Goal: Task Accomplishment & Management: Use online tool/utility

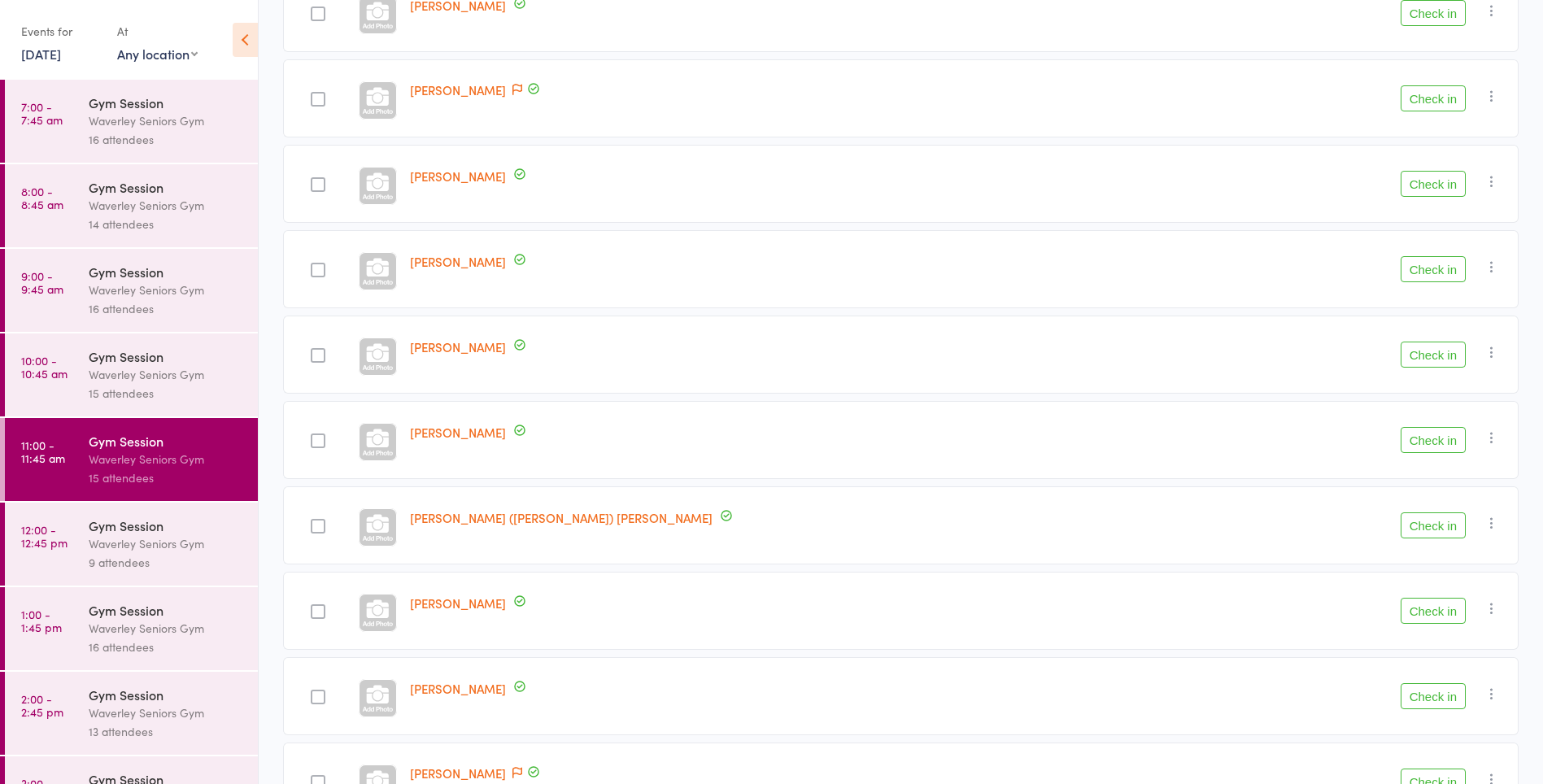
scroll to position [721, 0]
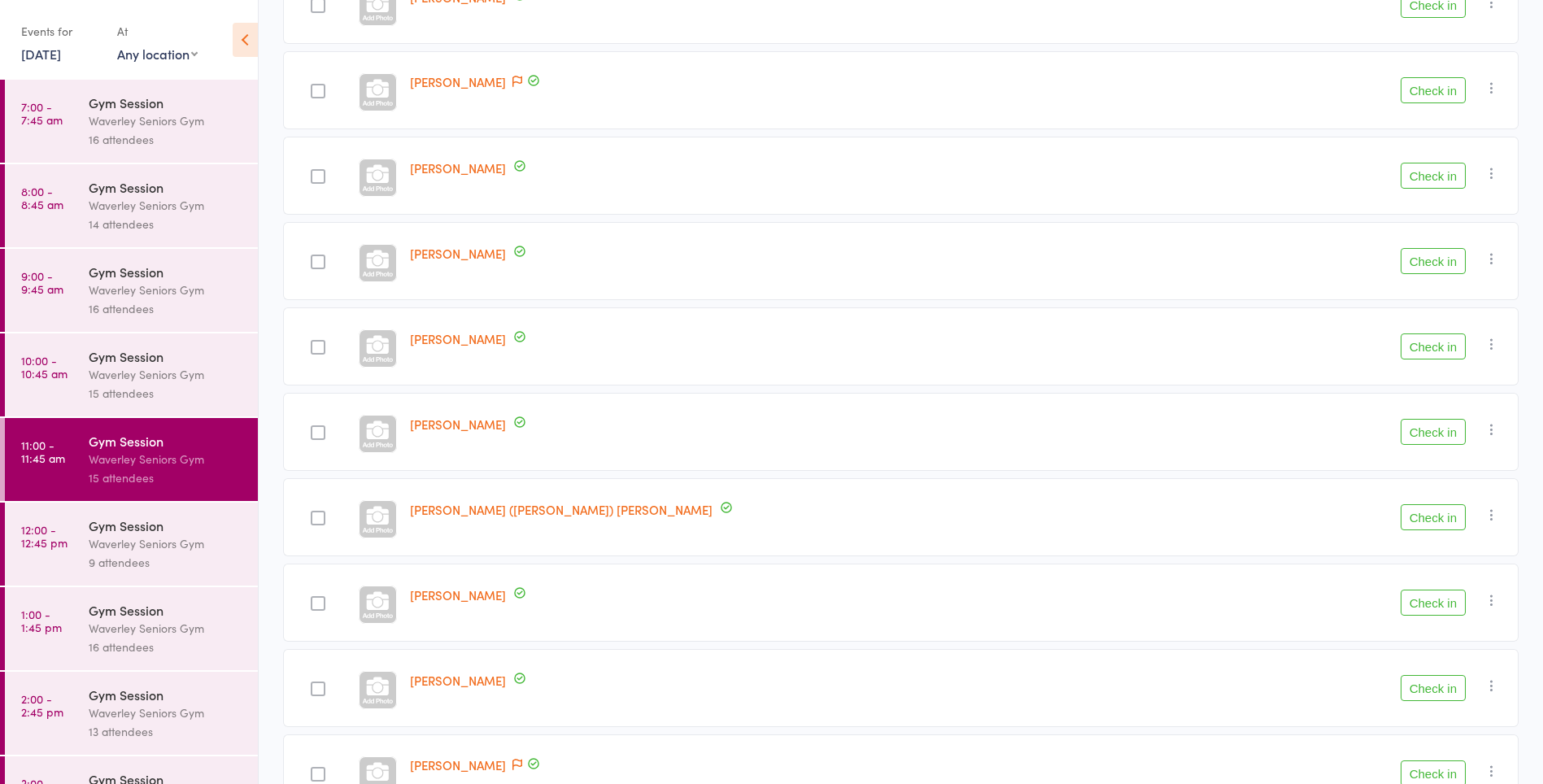
click at [1438, 606] on button "Check in" at bounding box center [1432, 602] width 65 height 26
click at [1433, 692] on button "Check in" at bounding box center [1432, 687] width 65 height 26
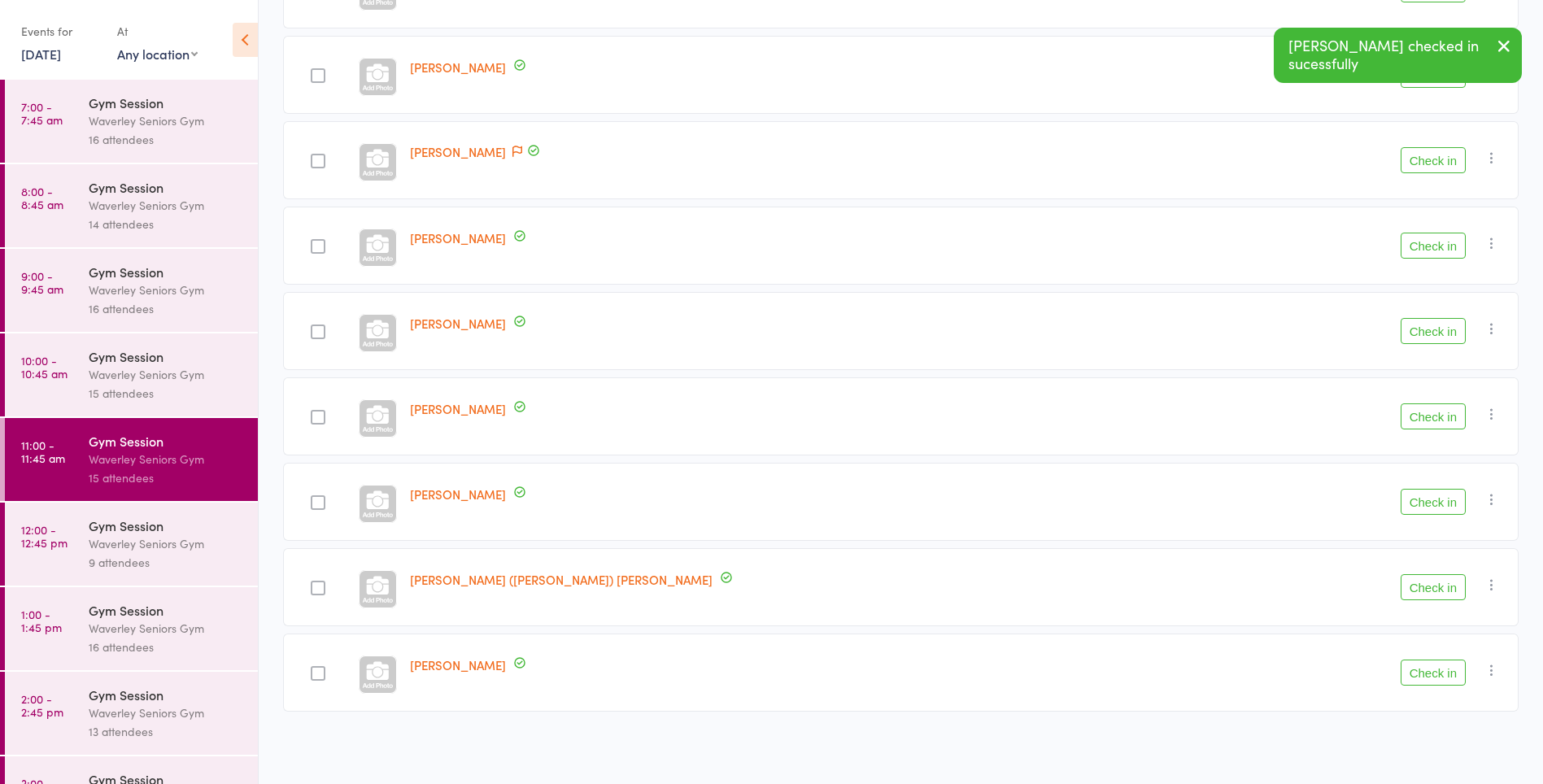
click at [1450, 161] on button "Check in" at bounding box center [1432, 161] width 65 height 26
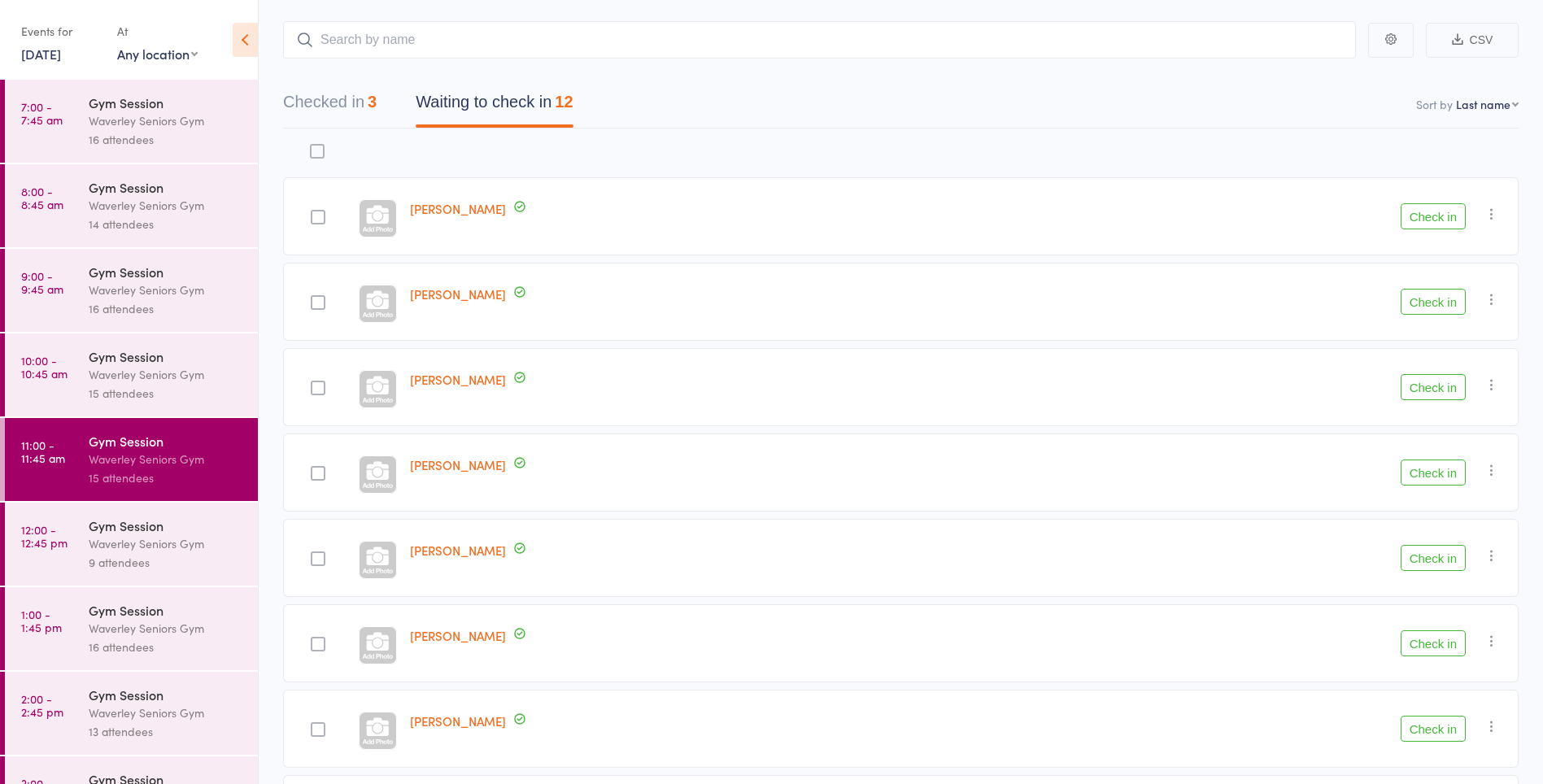
scroll to position [0, 0]
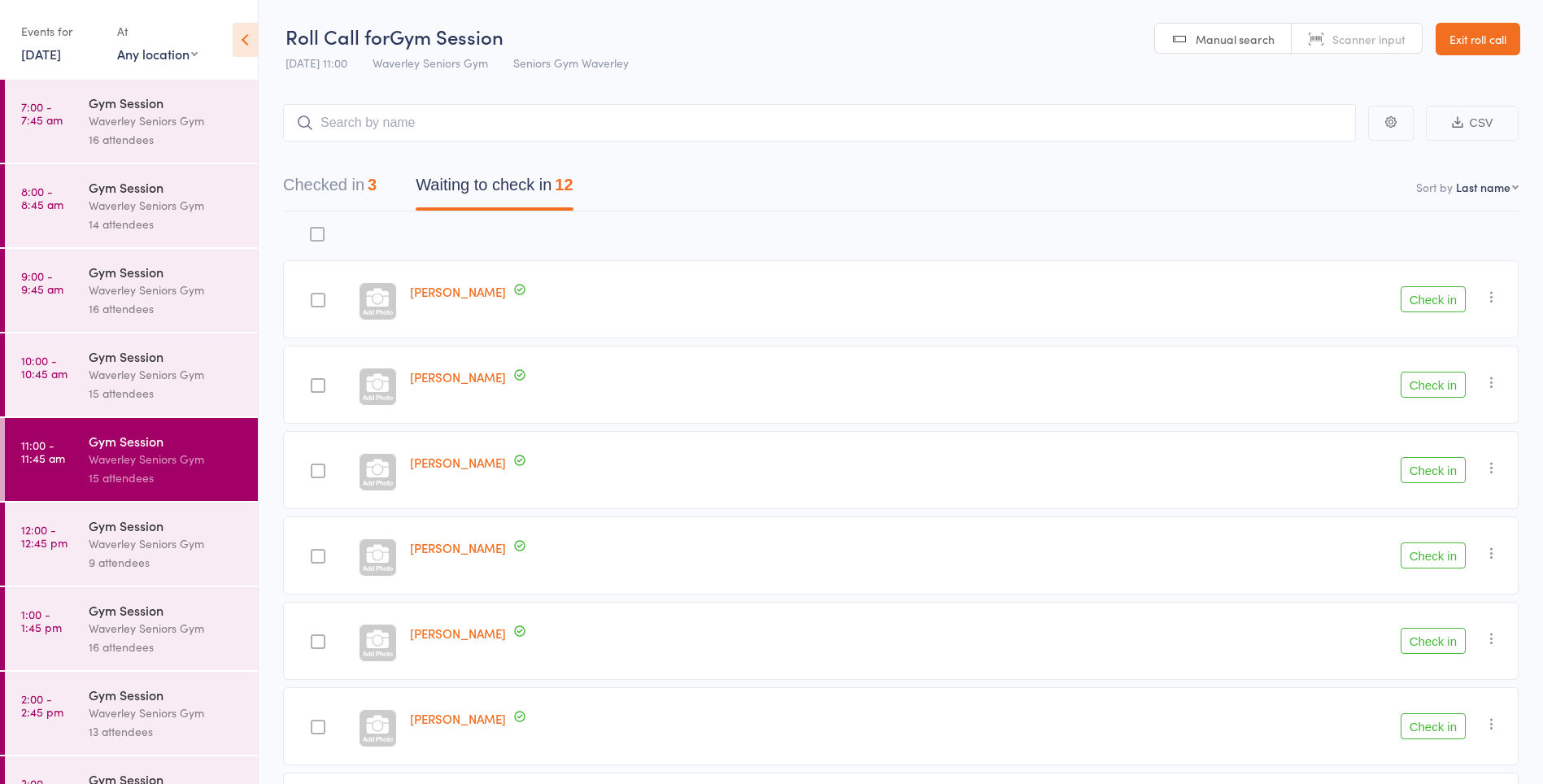
click at [1441, 468] on button "Check in" at bounding box center [1432, 470] width 65 height 26
click at [1443, 471] on button "Check in" at bounding box center [1432, 470] width 65 height 26
click at [1451, 387] on button "Check in" at bounding box center [1432, 384] width 65 height 26
click at [363, 188] on button "Checked in 6" at bounding box center [330, 189] width 94 height 43
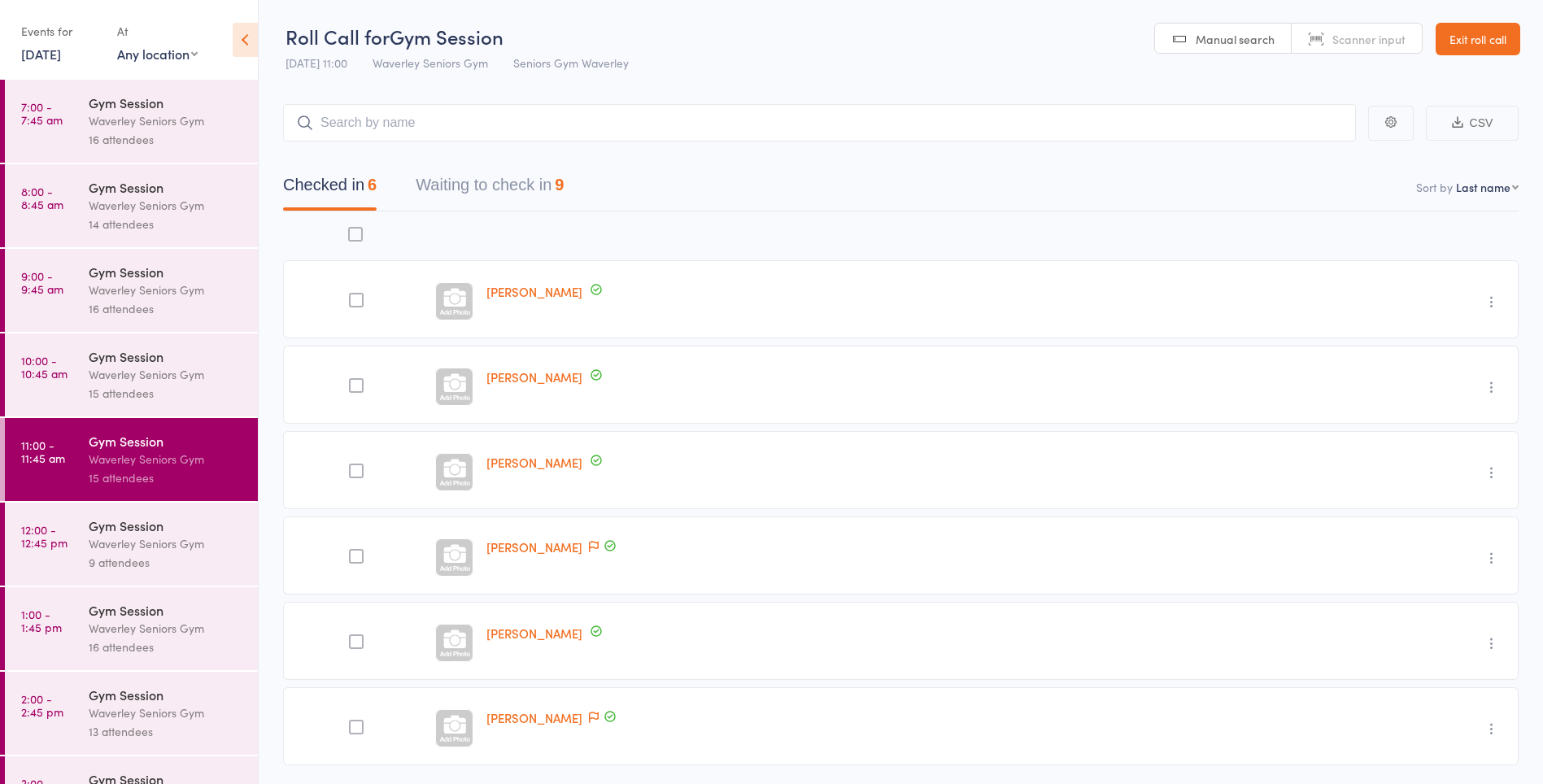
click at [551, 187] on button "Waiting to check in 9" at bounding box center [489, 189] width 148 height 43
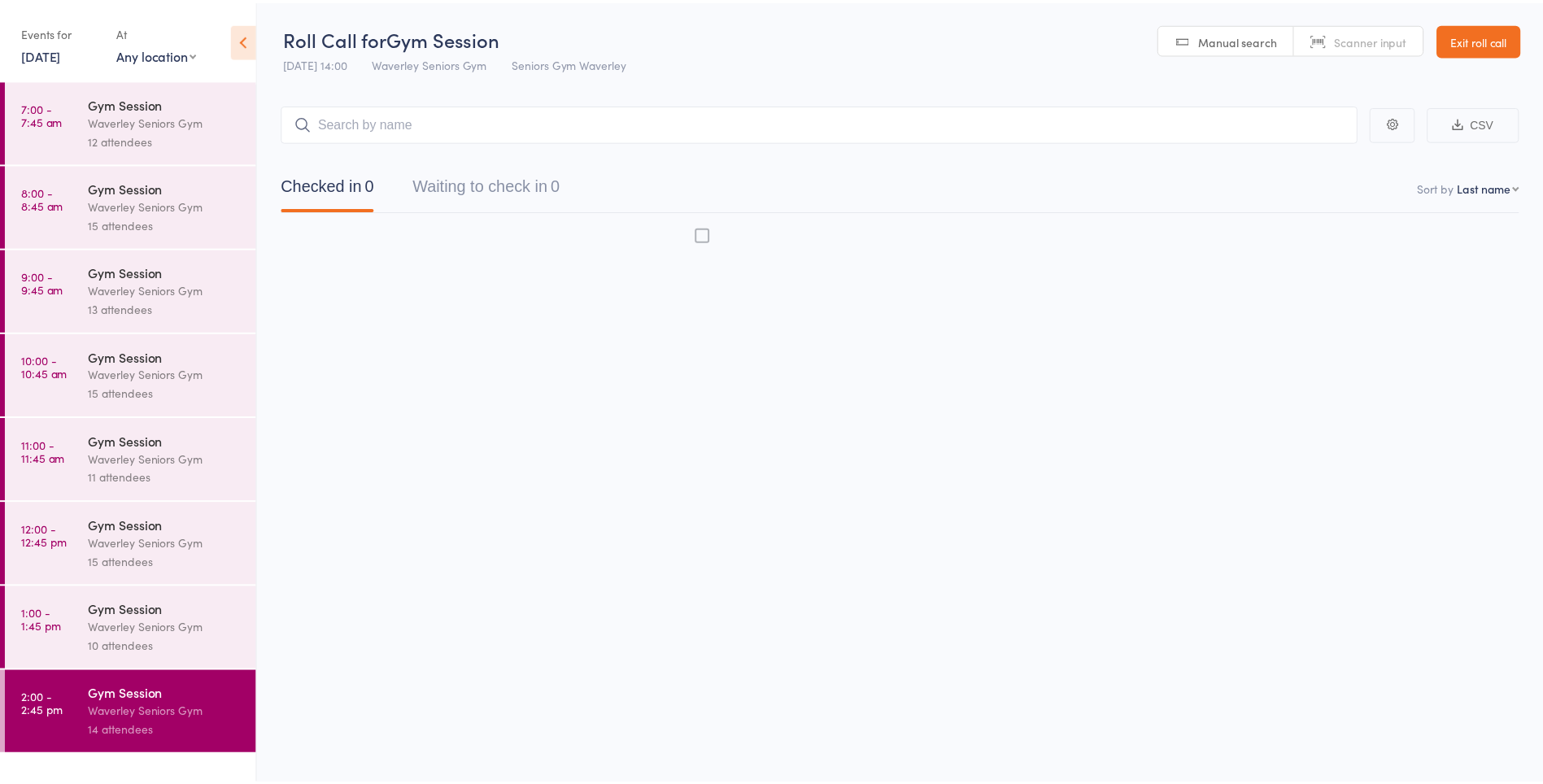
scroll to position [1, 0]
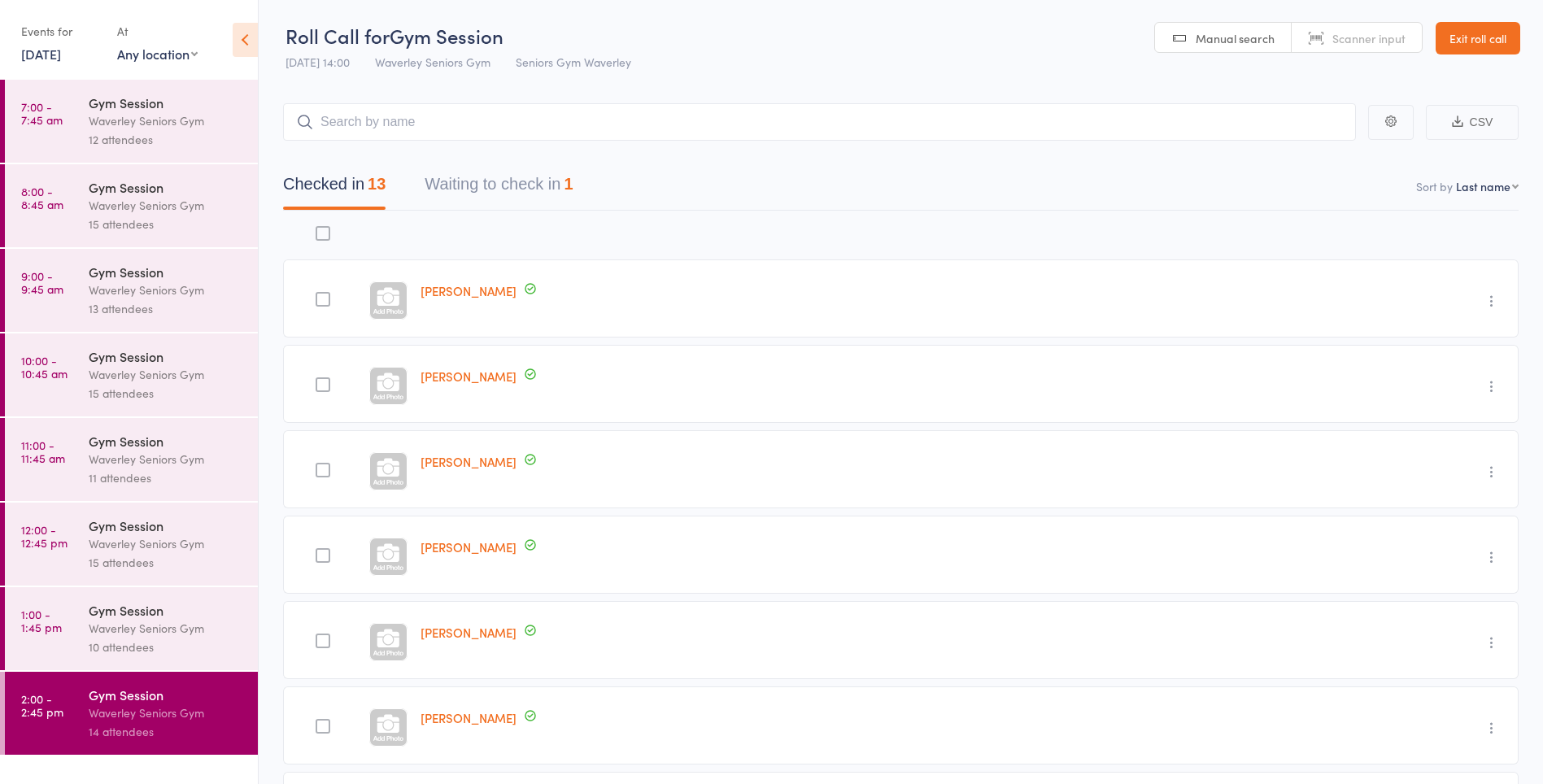
click at [61, 57] on link "5 Sep, 2025" at bounding box center [41, 54] width 40 height 18
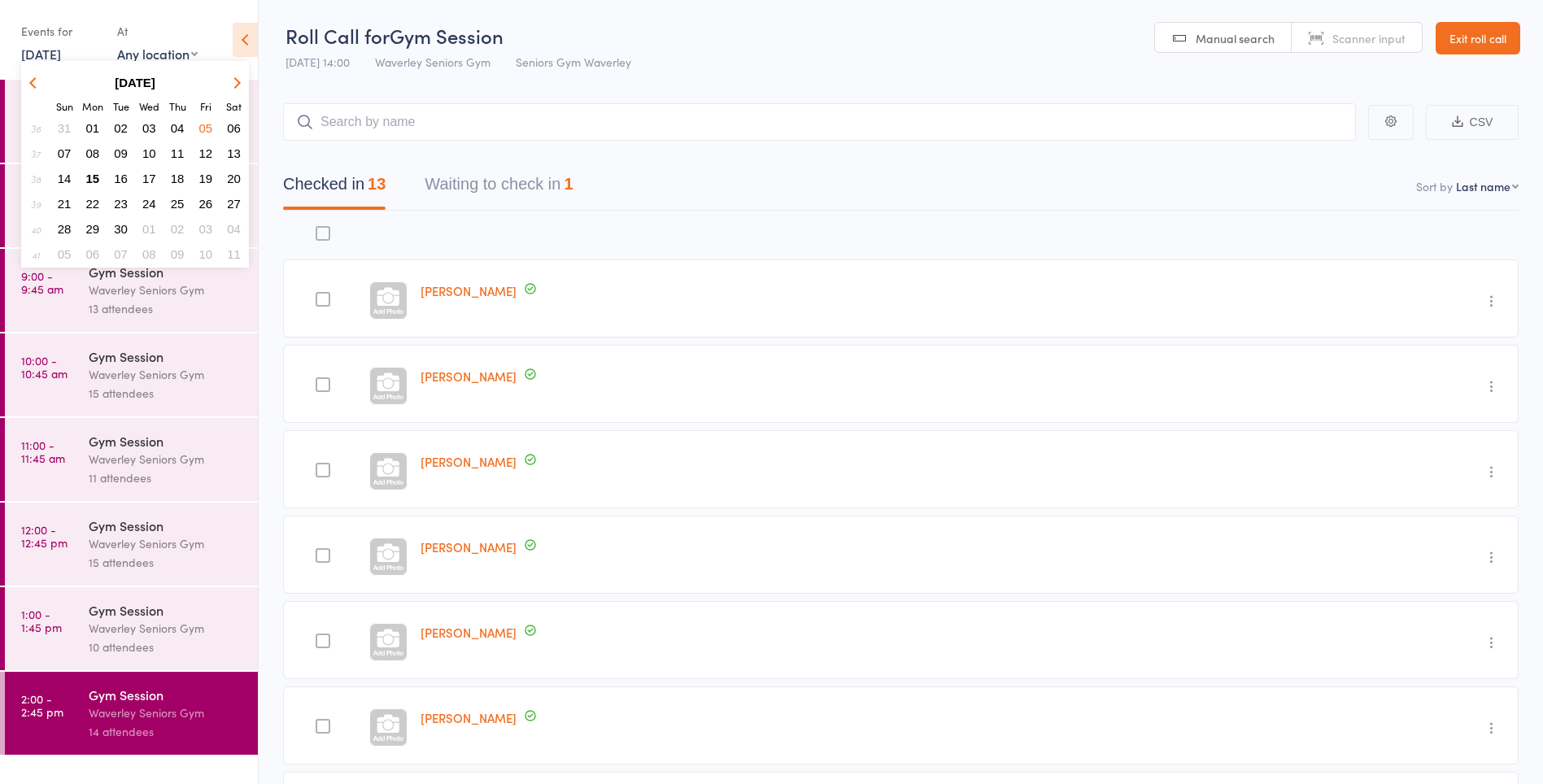
click at [97, 177] on span "15" at bounding box center [93, 179] width 14 height 14
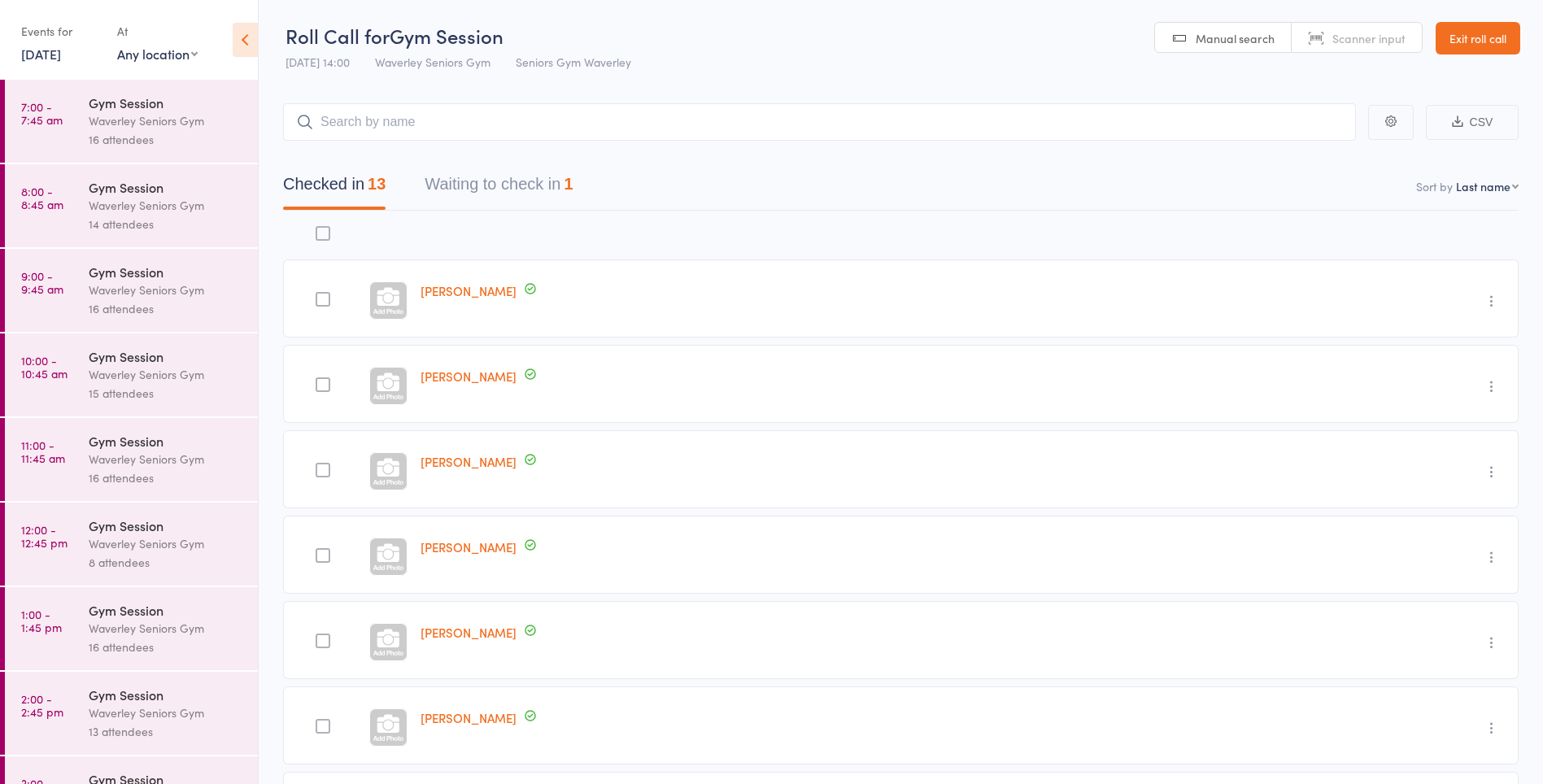
click at [176, 450] on div "Waverley Seniors Gym" at bounding box center [167, 459] width 156 height 19
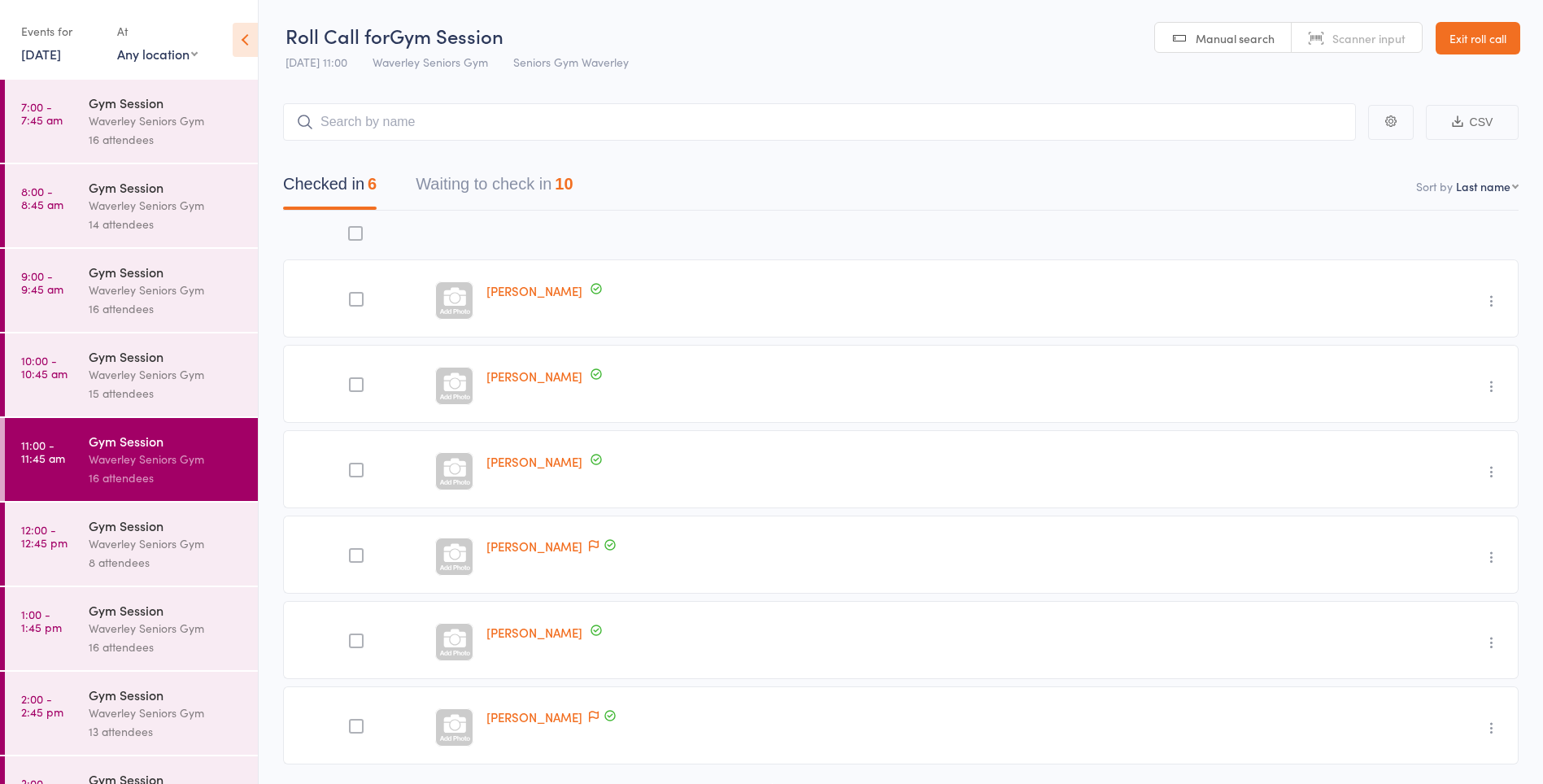
click at [559, 181] on button "Waiting to check in 10" at bounding box center [493, 188] width 157 height 43
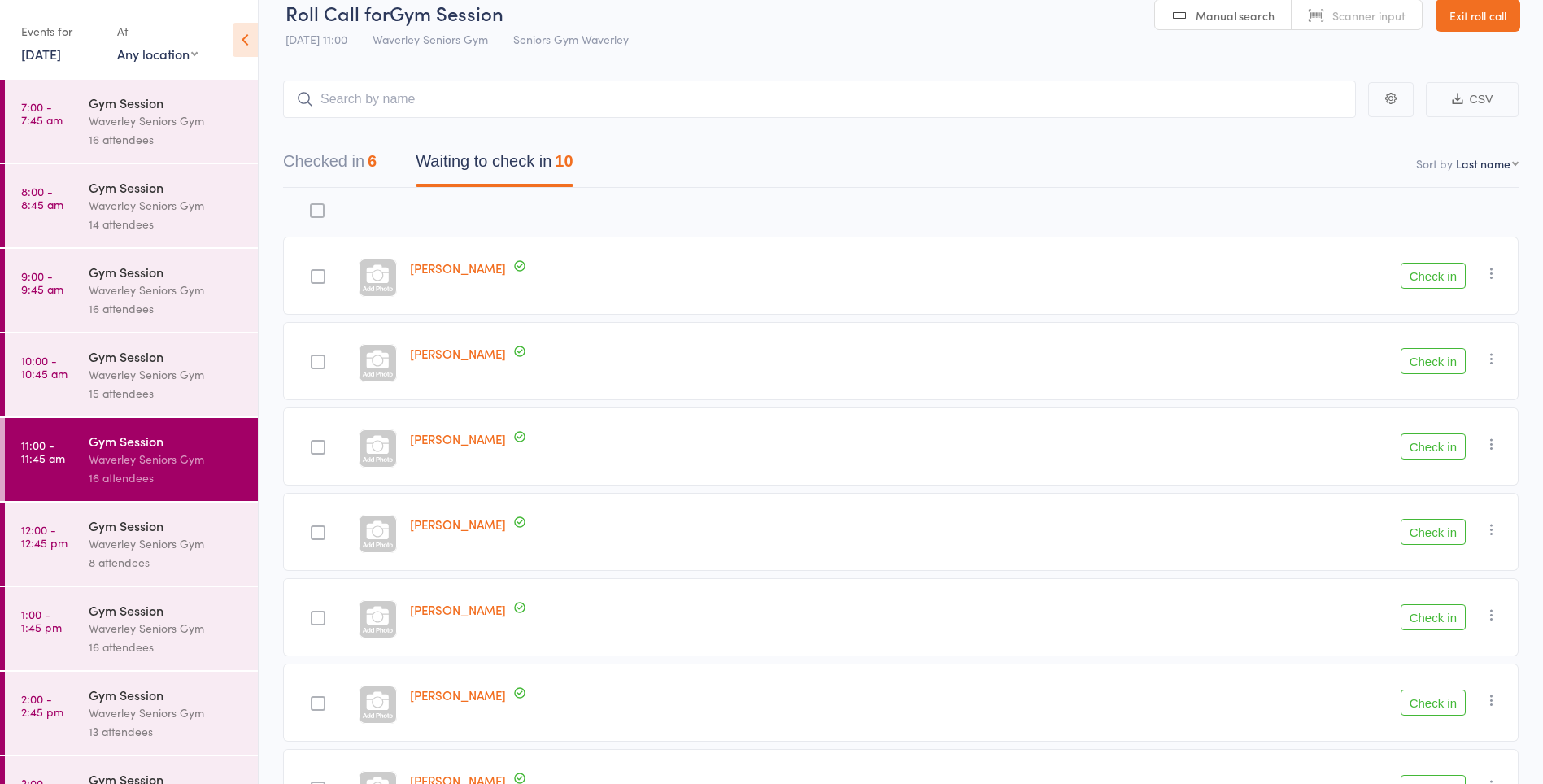
scroll to position [16, 0]
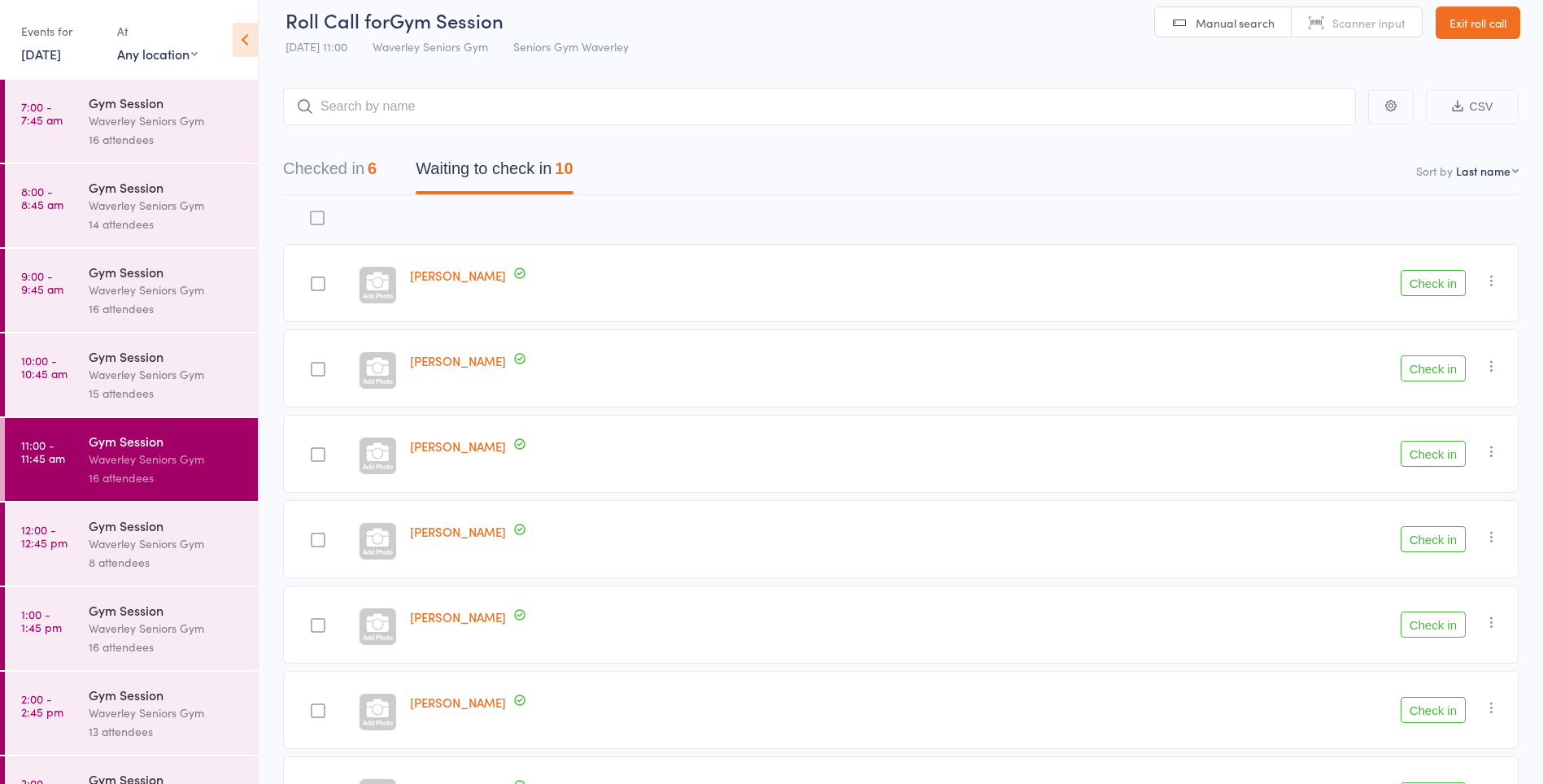
click at [1431, 363] on button "Check in" at bounding box center [1432, 368] width 65 height 26
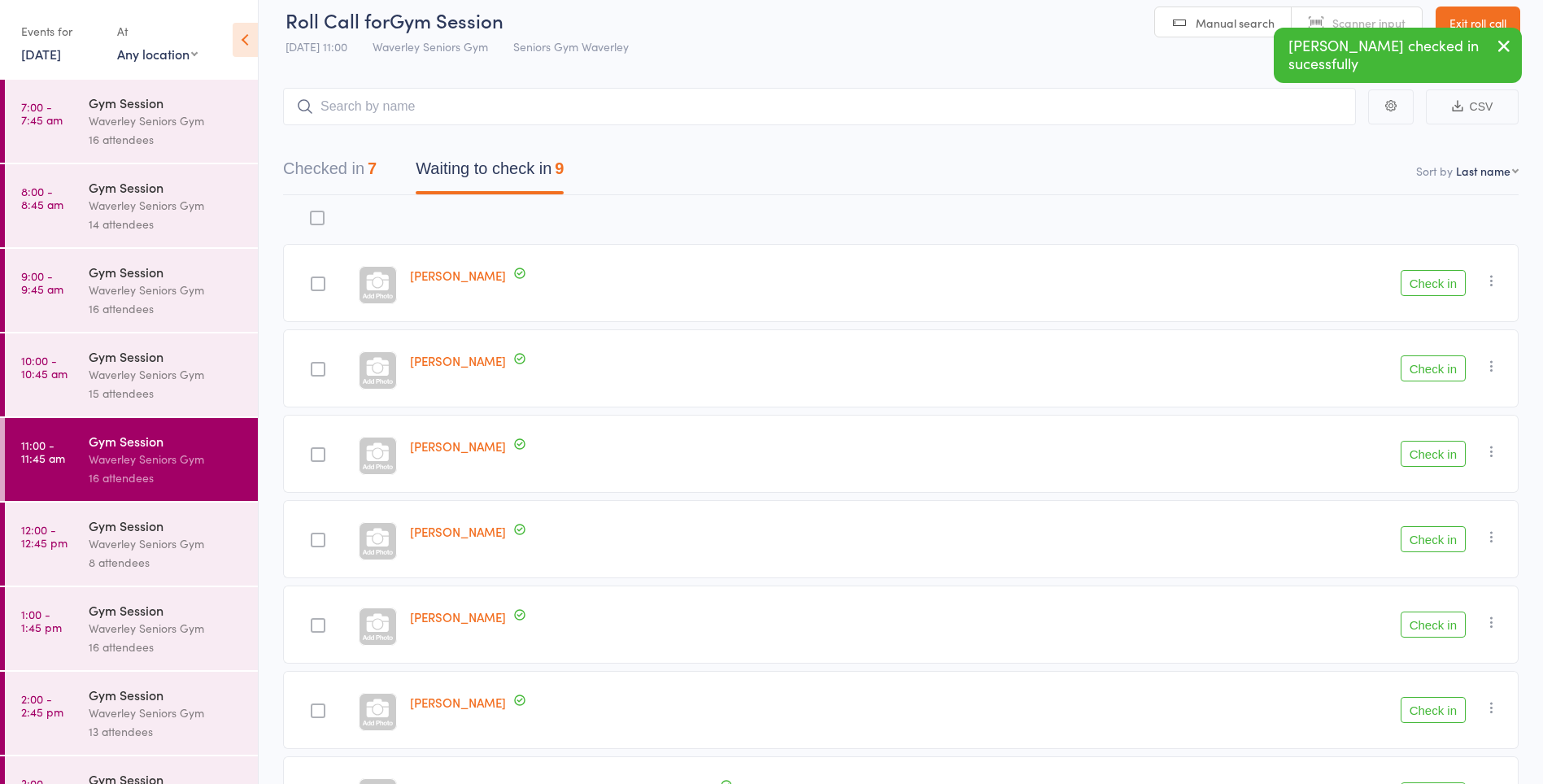
click at [1417, 367] on button "Check in" at bounding box center [1432, 368] width 65 height 26
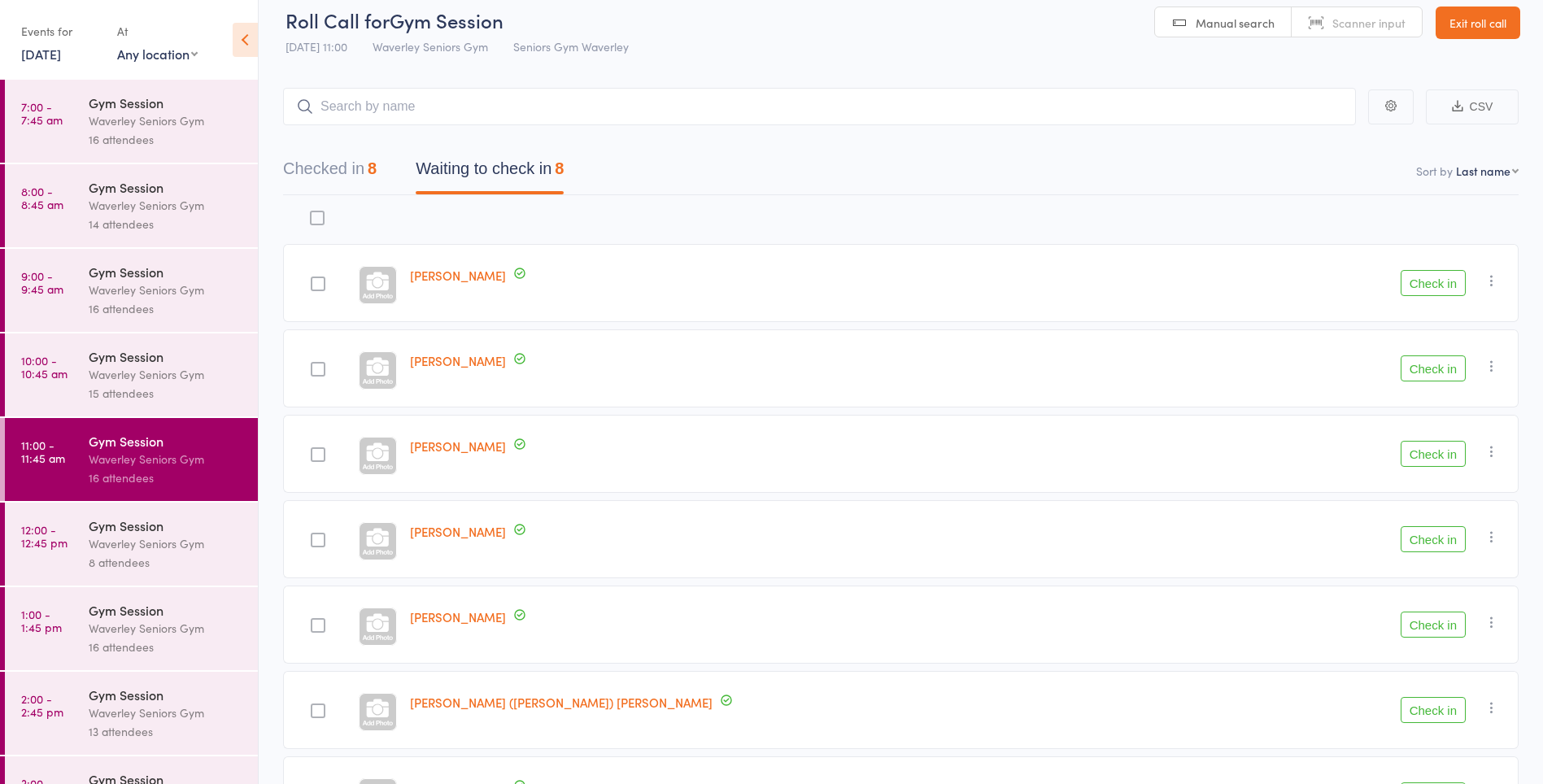
click at [1443, 371] on button "Check in" at bounding box center [1432, 368] width 65 height 26
click at [1429, 540] on button "Check in" at bounding box center [1432, 539] width 65 height 26
click at [1425, 277] on button "Check in" at bounding box center [1432, 283] width 65 height 26
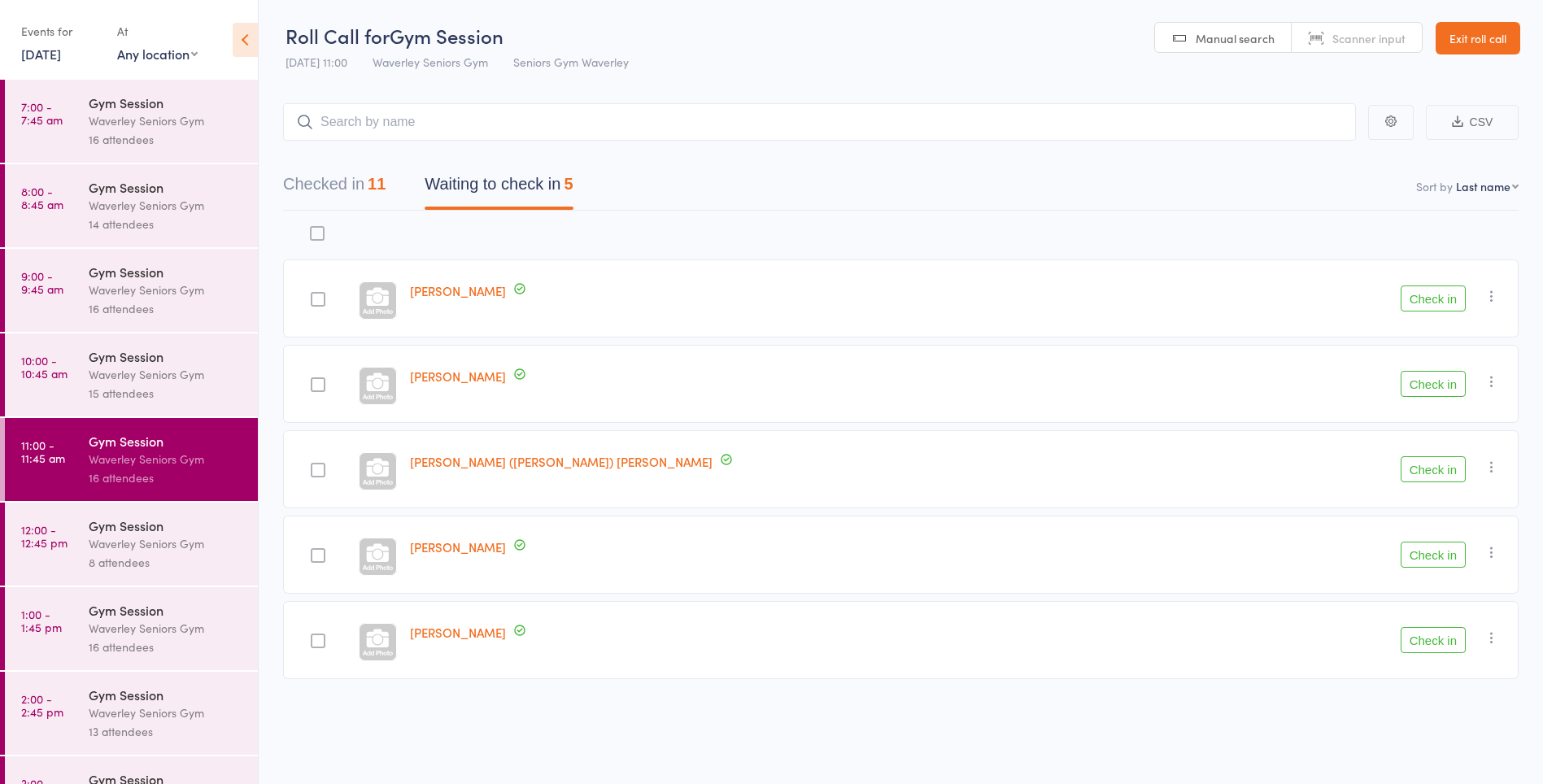
click at [67, 561] on link "12:00 - 12:45 pm Gym Session Waverley Seniors Gym 8 attendees" at bounding box center [131, 544] width 253 height 83
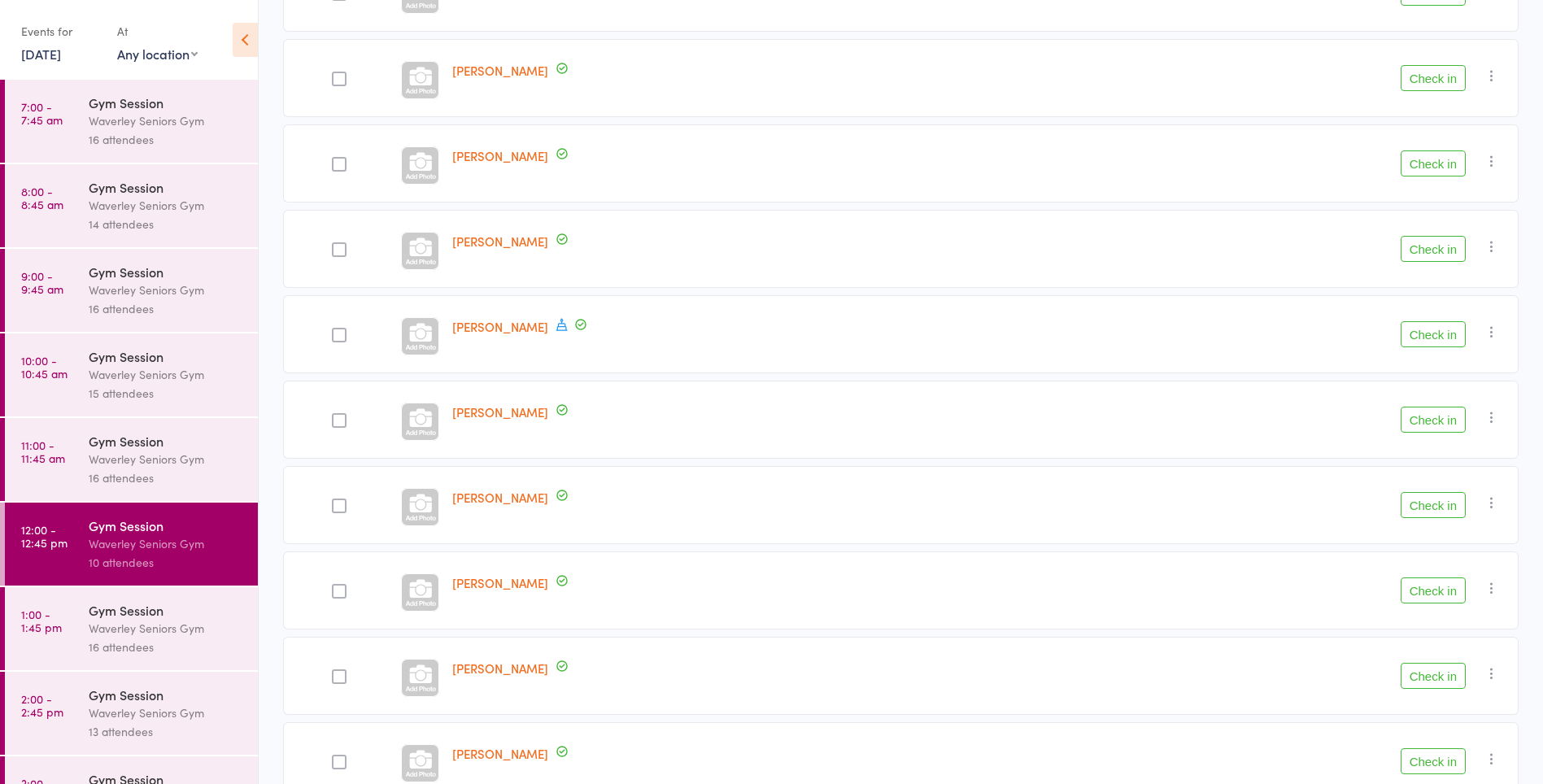
scroll to position [395, 0]
click at [576, 230] on circle at bounding box center [581, 235] width 10 height 10
click at [555, 236] on icon at bounding box center [562, 235] width 15 height 15
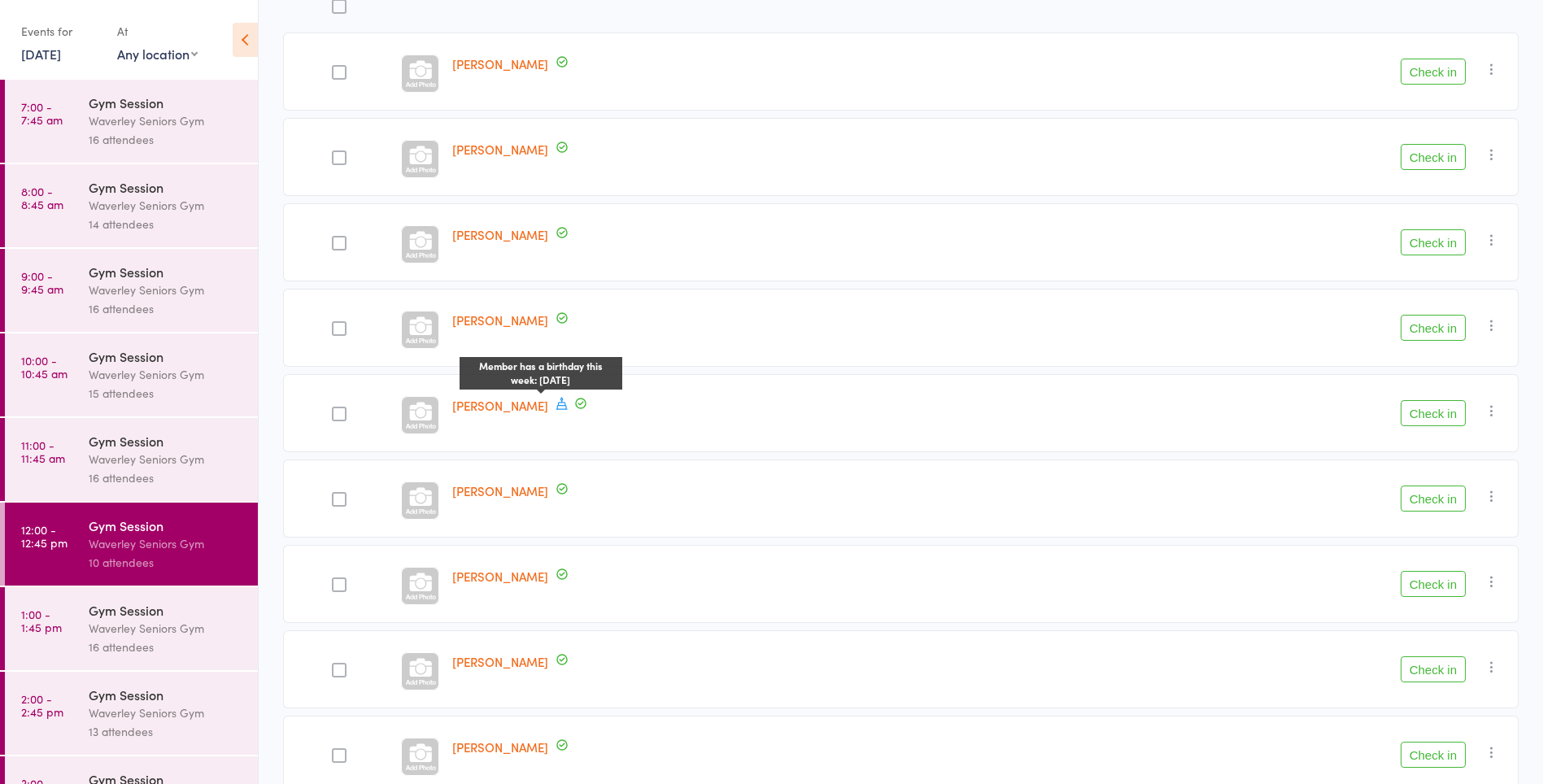
scroll to position [226, 0]
click at [66, 453] on link "11:00 - 11:45 am Gym Session Waverley Seniors Gym 16 attendees" at bounding box center [131, 459] width 253 height 83
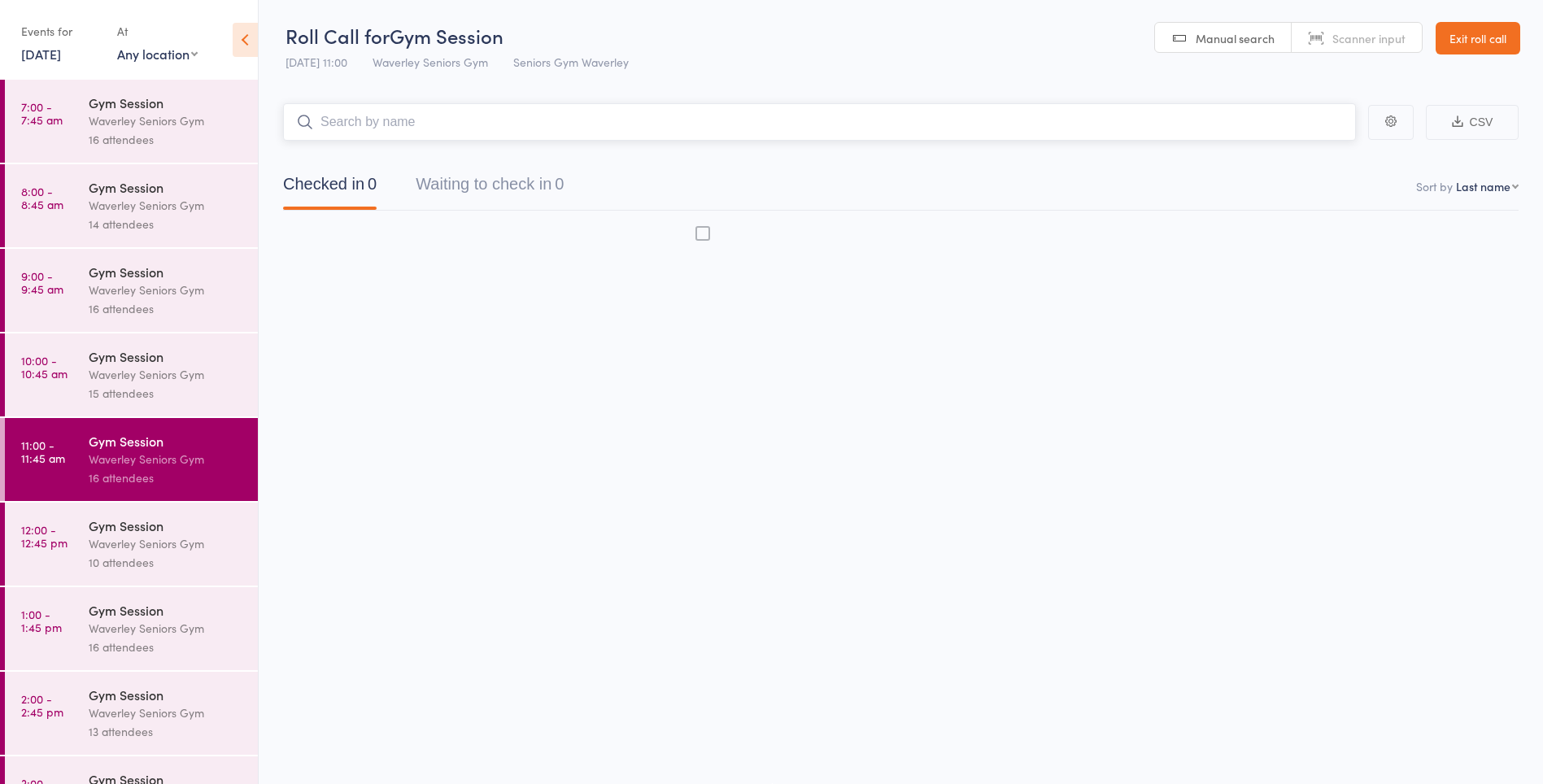
scroll to position [1, 0]
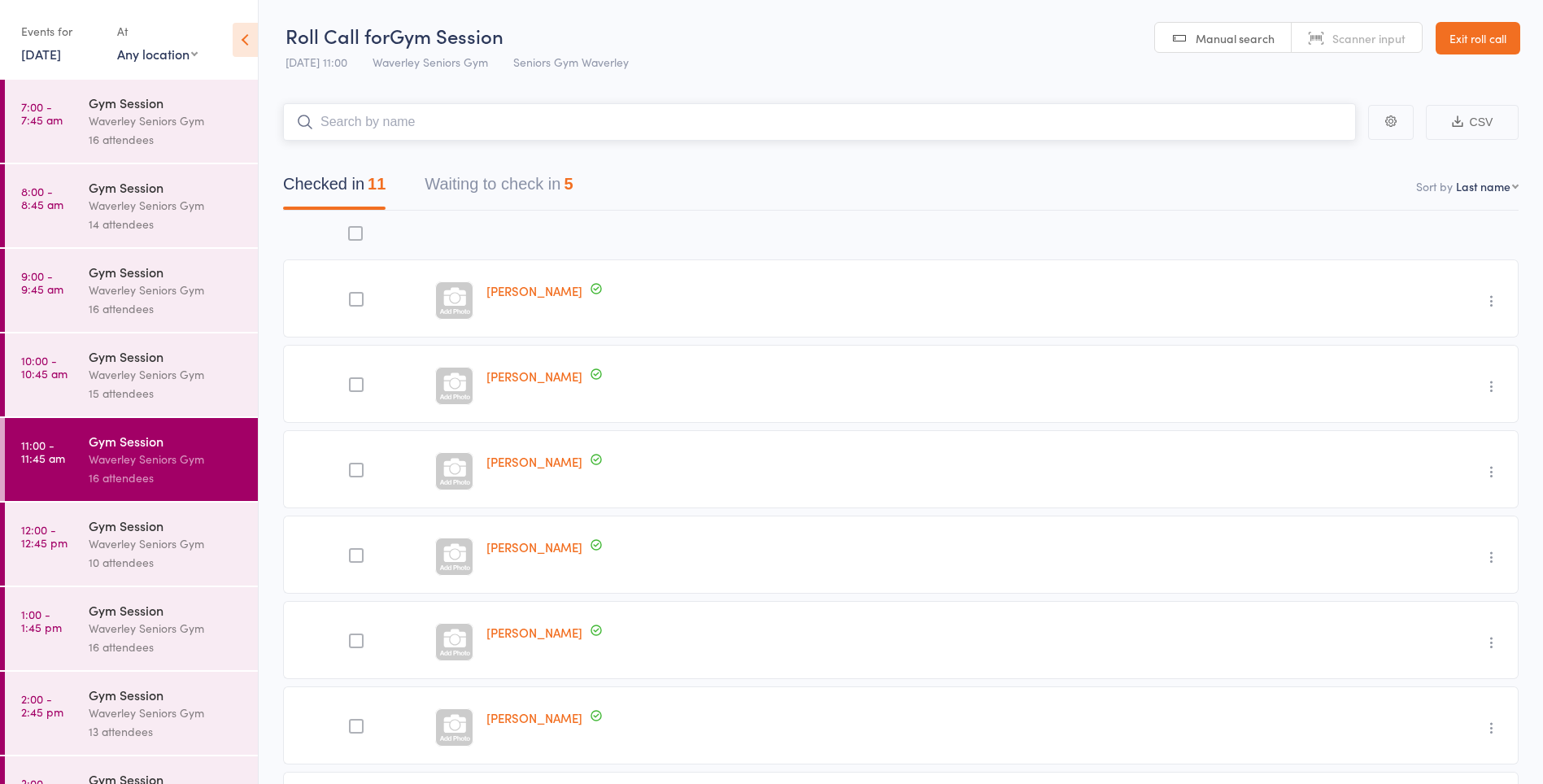
click at [542, 188] on button "Waiting to check in 5" at bounding box center [498, 188] width 148 height 43
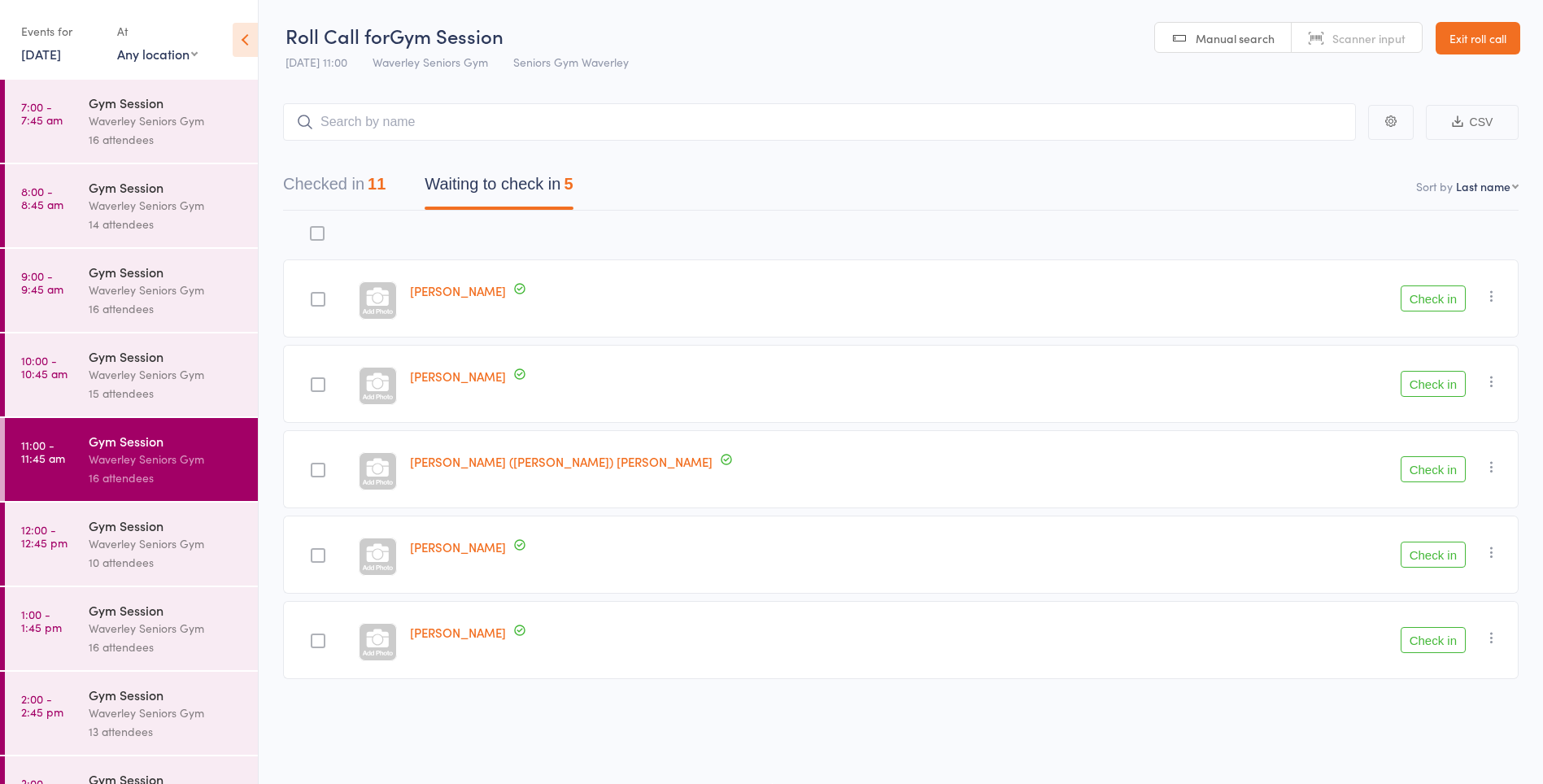
click at [1434, 295] on button "Check in" at bounding box center [1432, 298] width 65 height 26
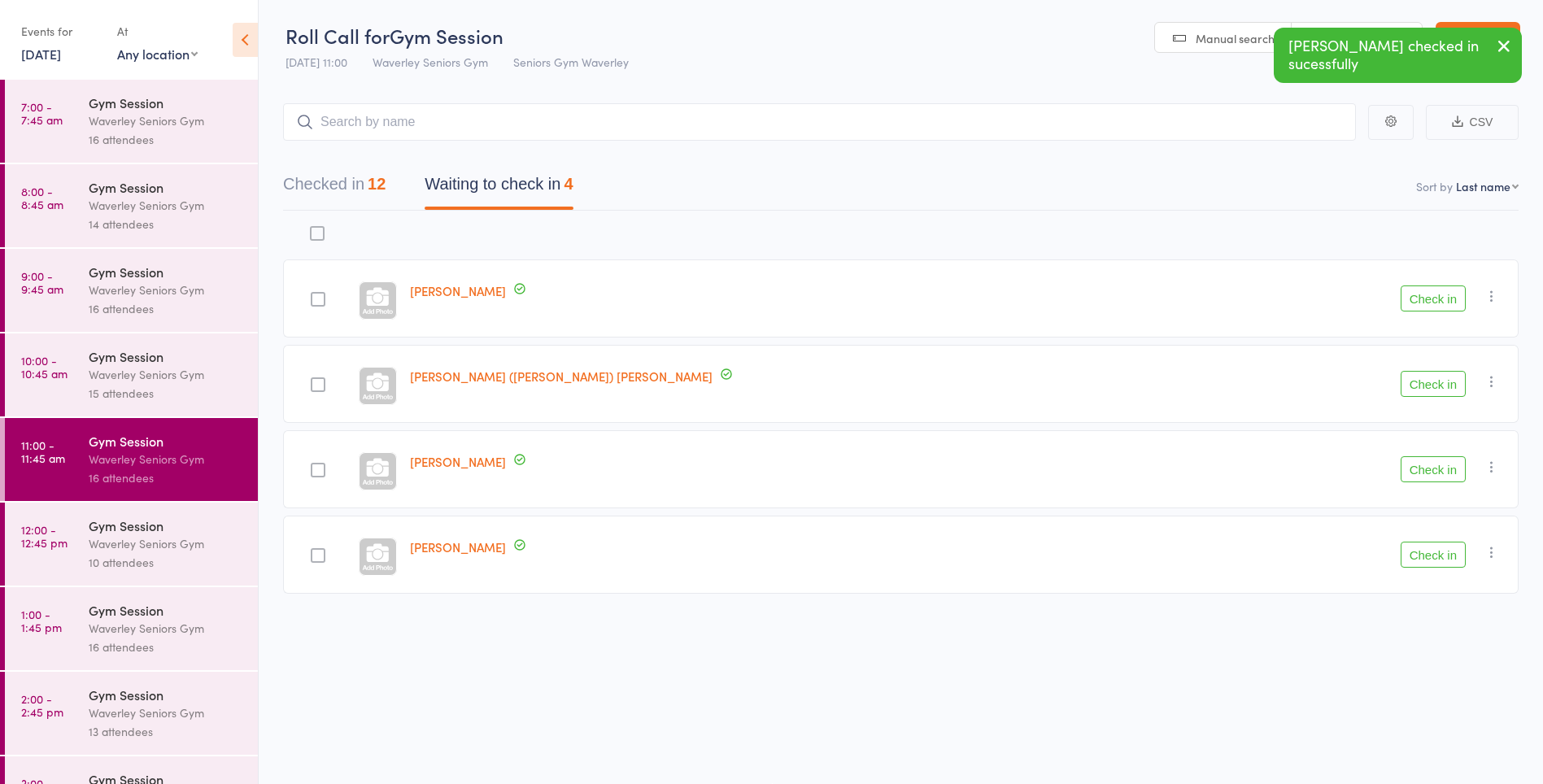
click at [1419, 295] on button "Check in" at bounding box center [1432, 298] width 65 height 26
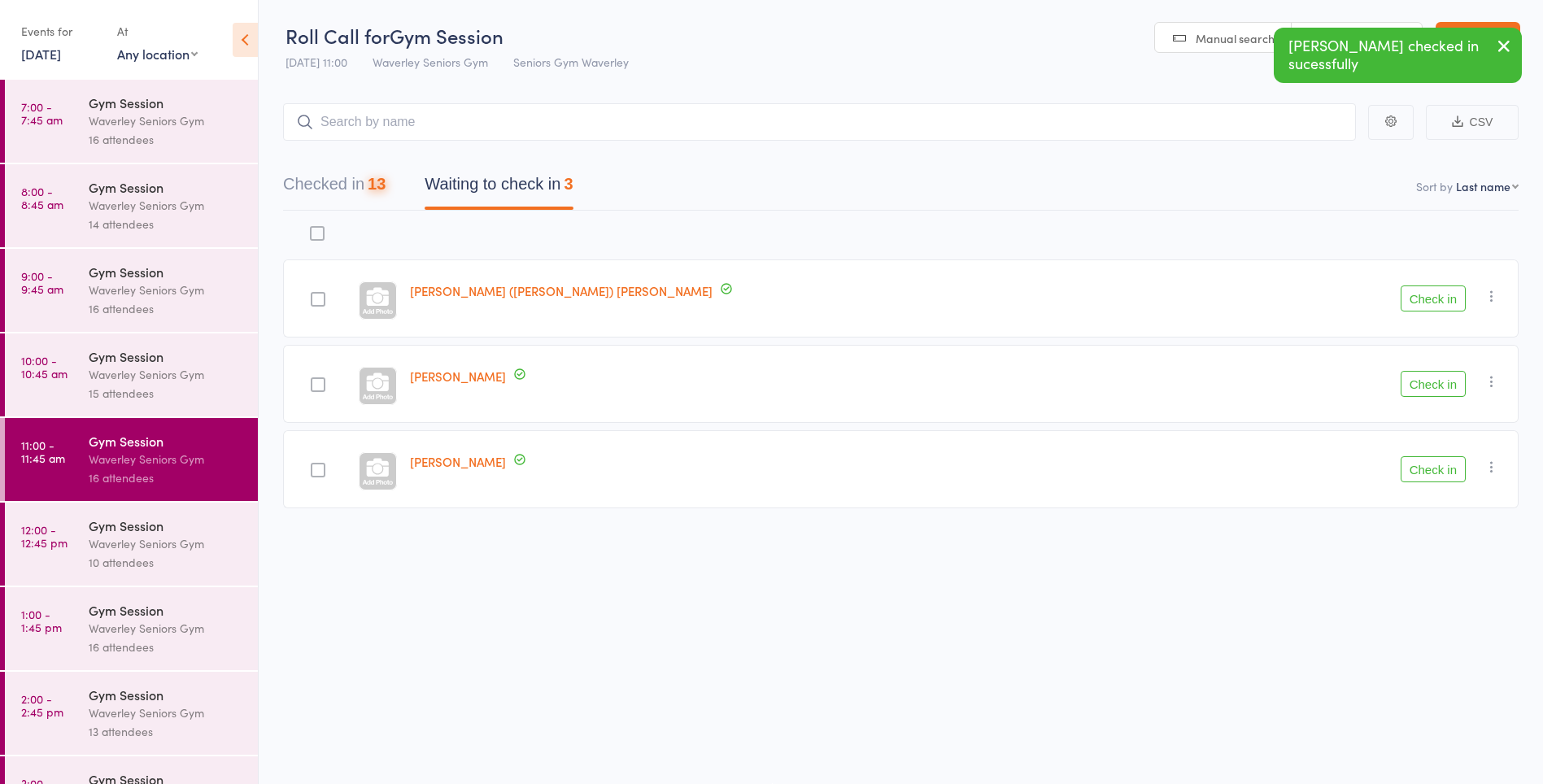
click at [1430, 300] on button "Check in" at bounding box center [1432, 298] width 65 height 26
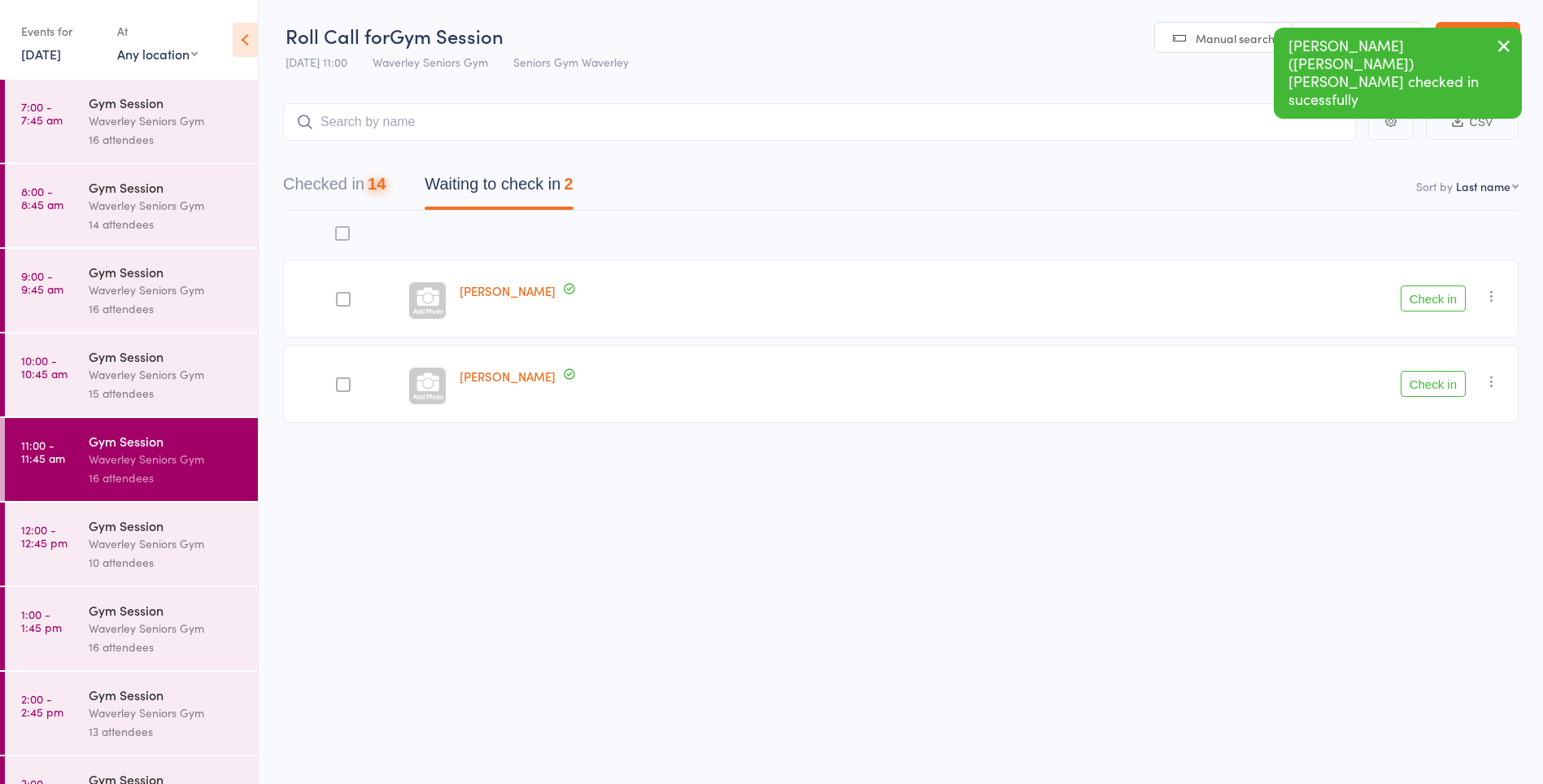
click at [1442, 303] on button "Check in" at bounding box center [1432, 298] width 65 height 26
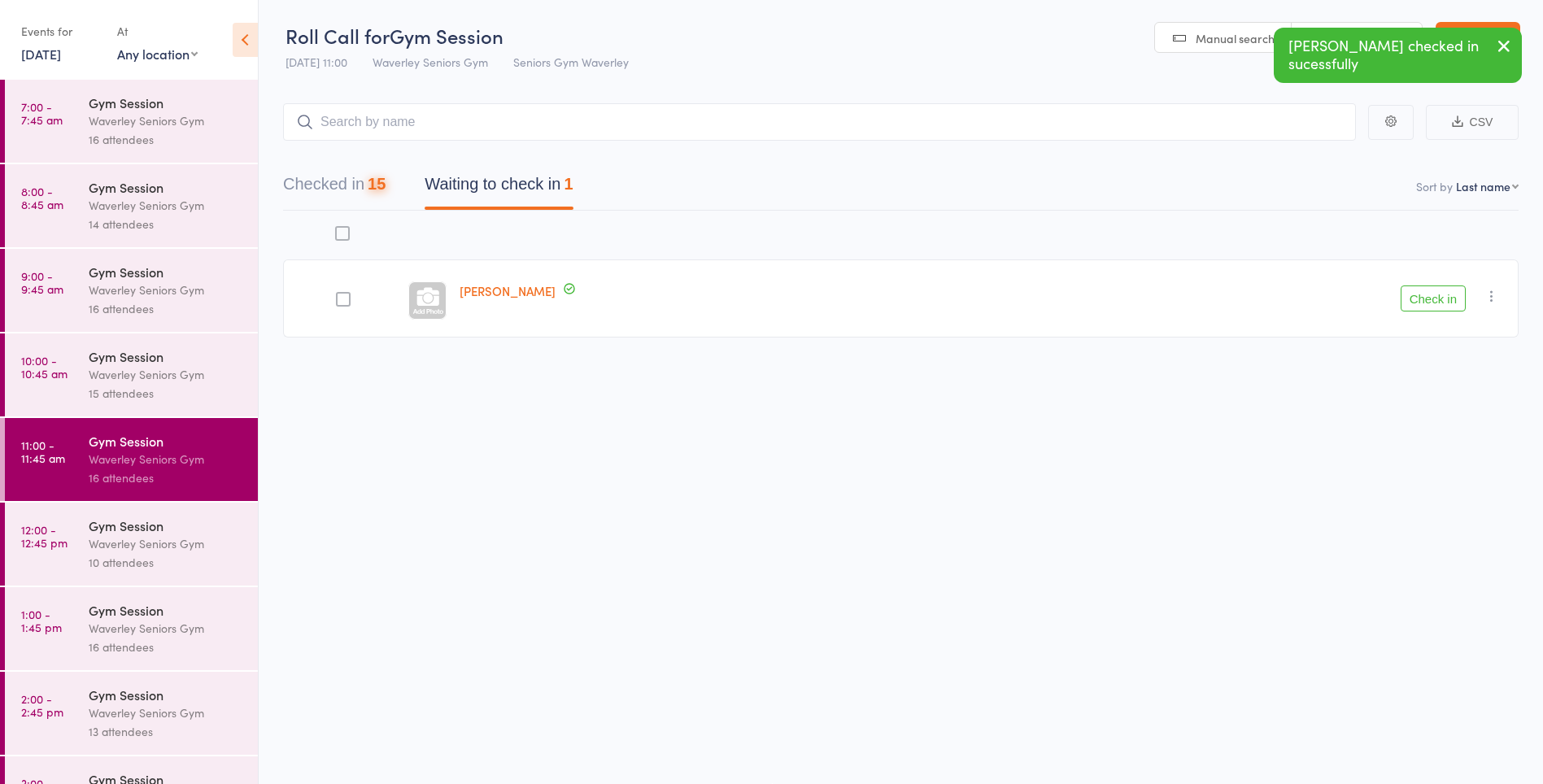
click at [1434, 300] on button "Check in" at bounding box center [1432, 298] width 65 height 26
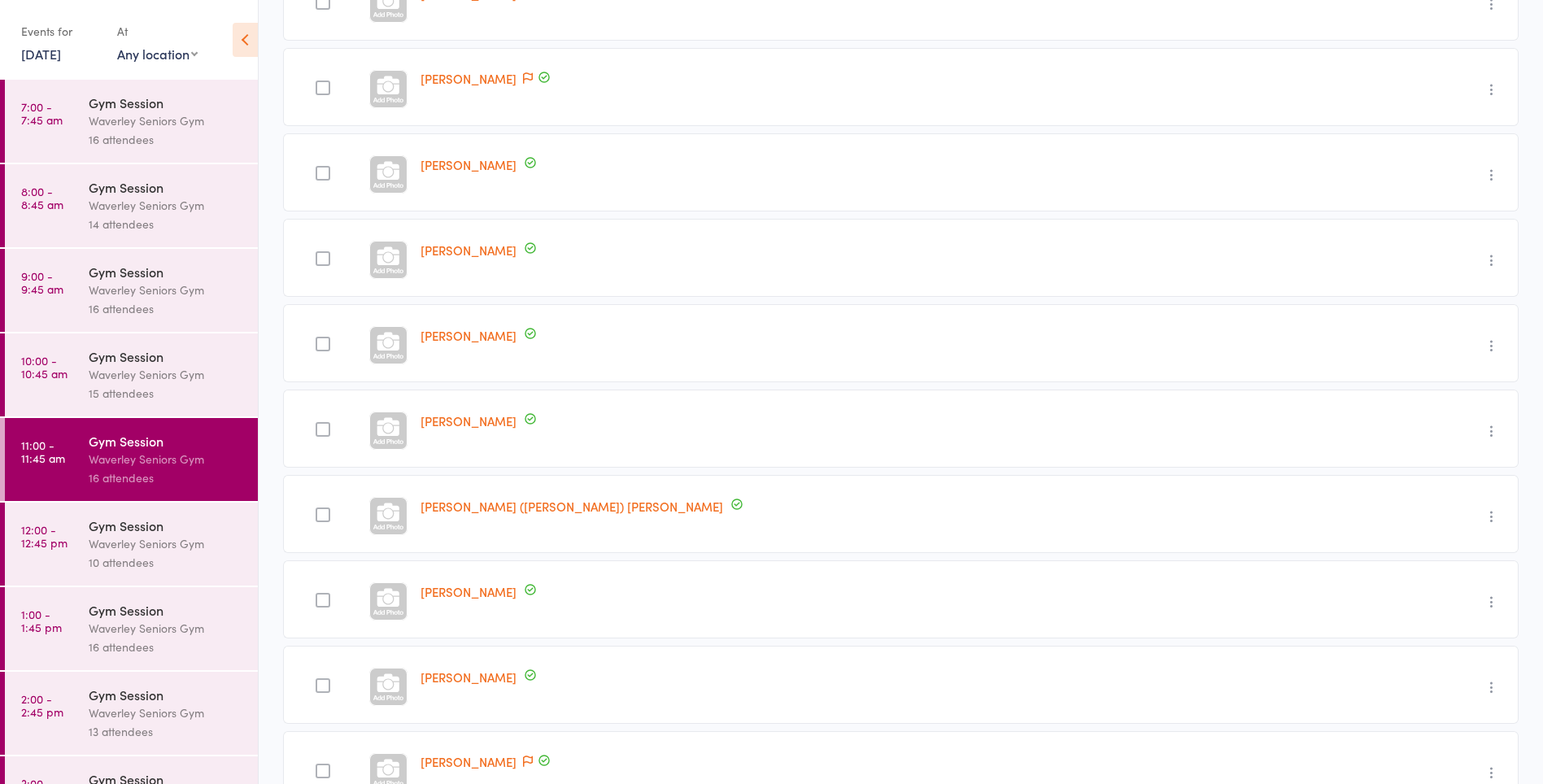
scroll to position [738, 0]
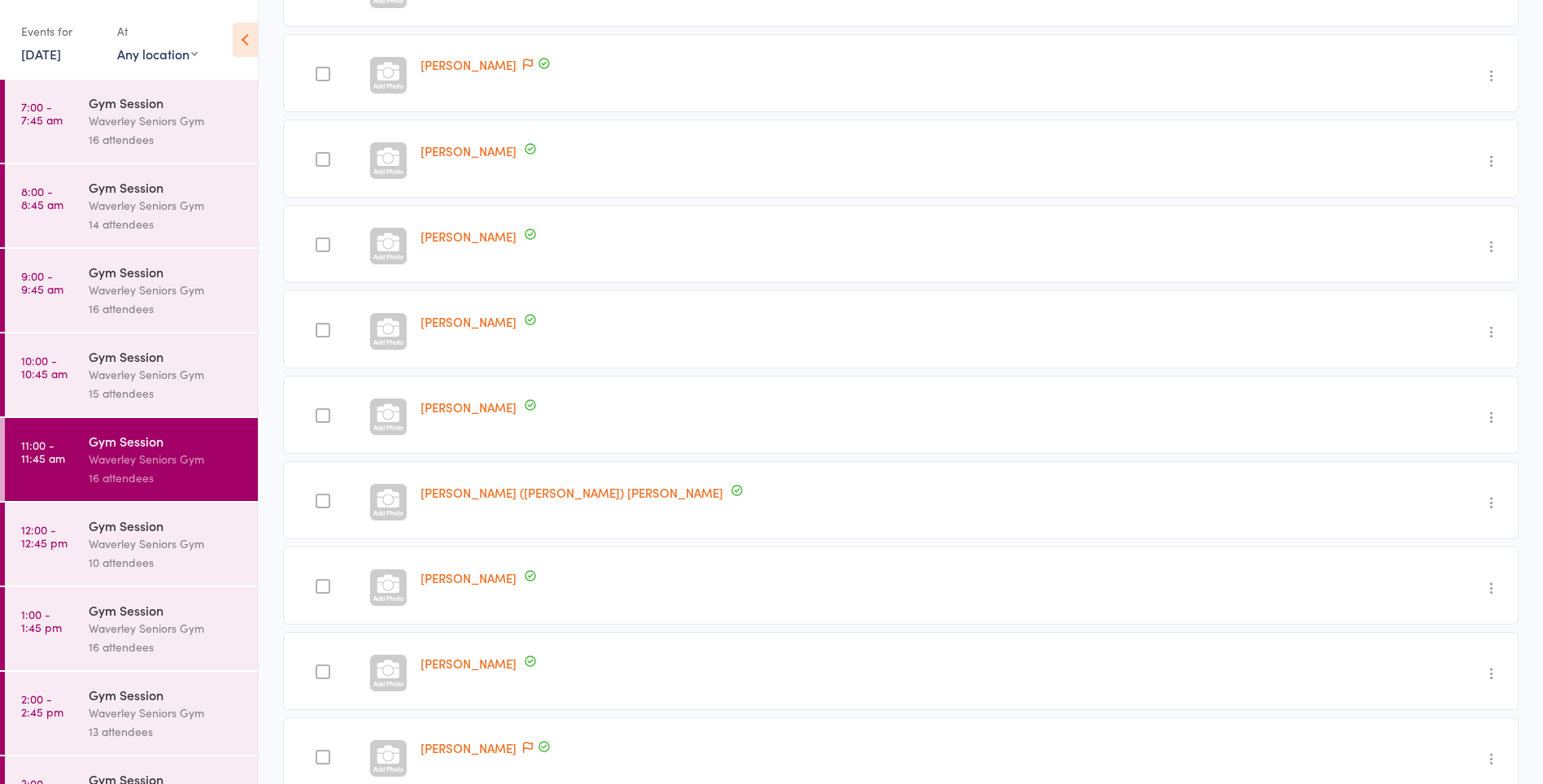
click at [1498, 502] on icon "button" at bounding box center [1491, 502] width 16 height 16
click at [330, 503] on div at bounding box center [322, 501] width 15 height 15
click at [318, 496] on input "checkbox" at bounding box center [318, 496] width 0 height 0
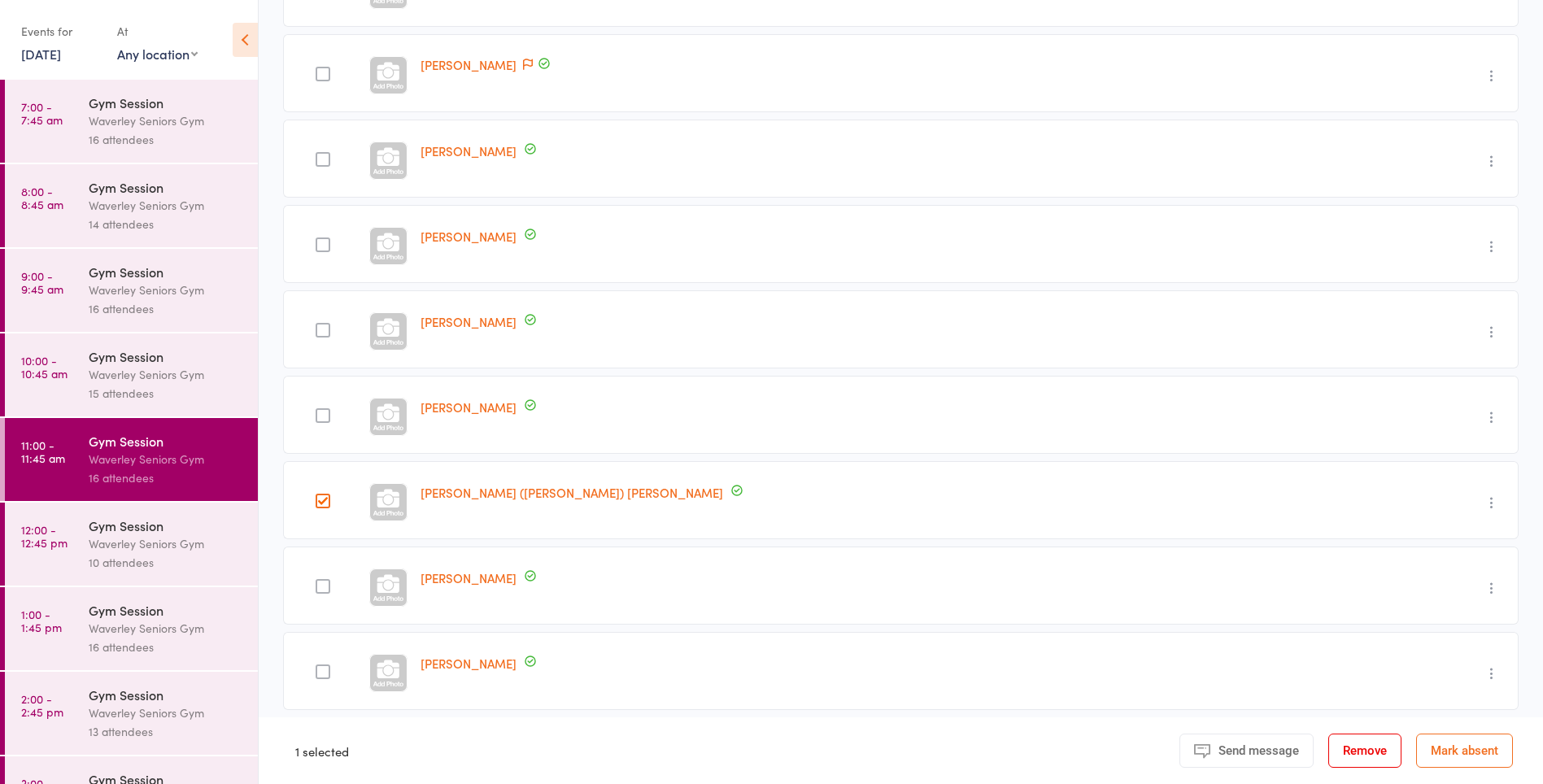
click at [1497, 501] on icon "button" at bounding box center [1491, 502] width 16 height 16
click at [1196, 499] on div "[PERSON_NAME] ([PERSON_NAME]) [PERSON_NAME]" at bounding box center [883, 500] width 939 height 78
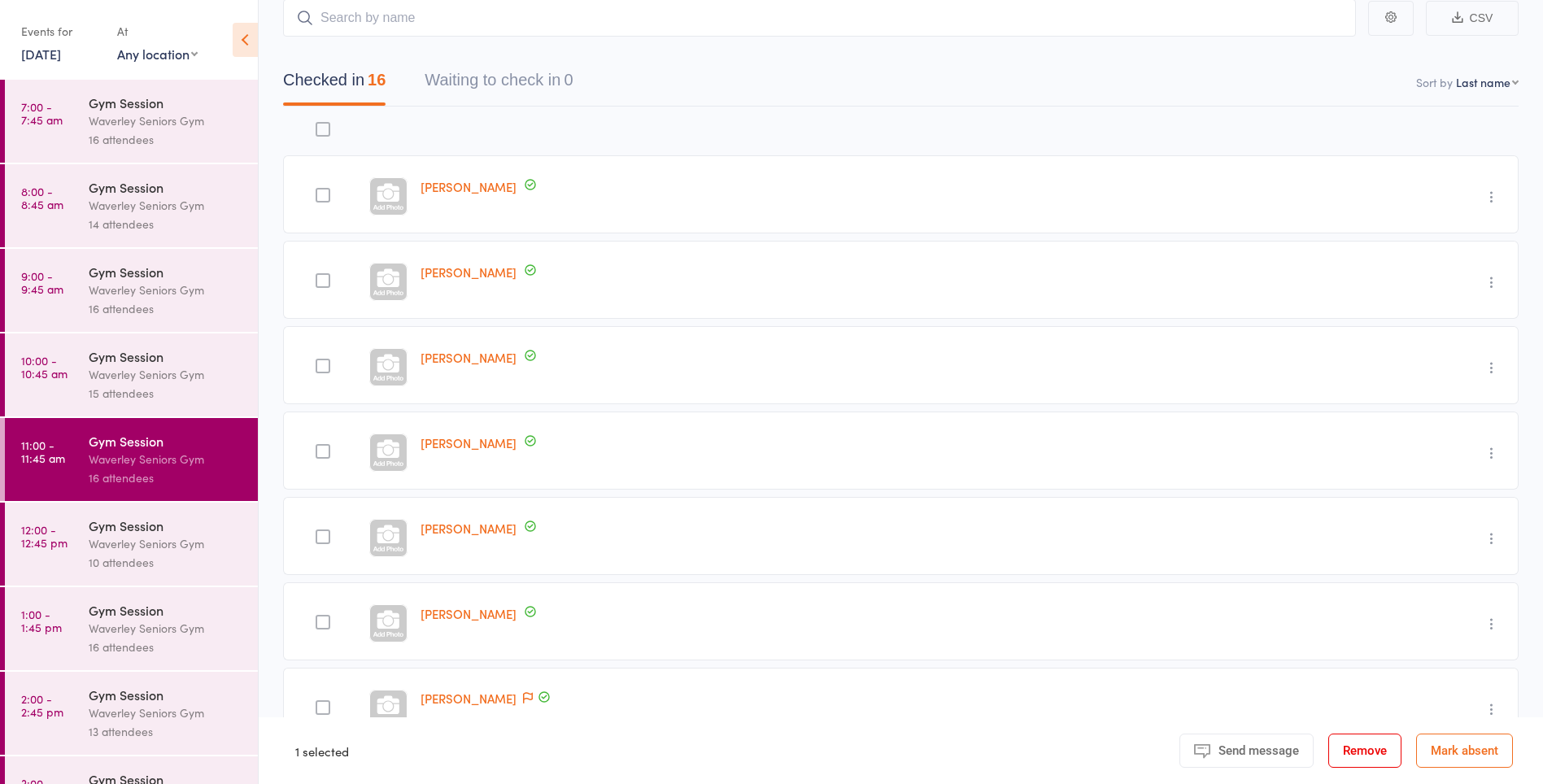
scroll to position [0, 0]
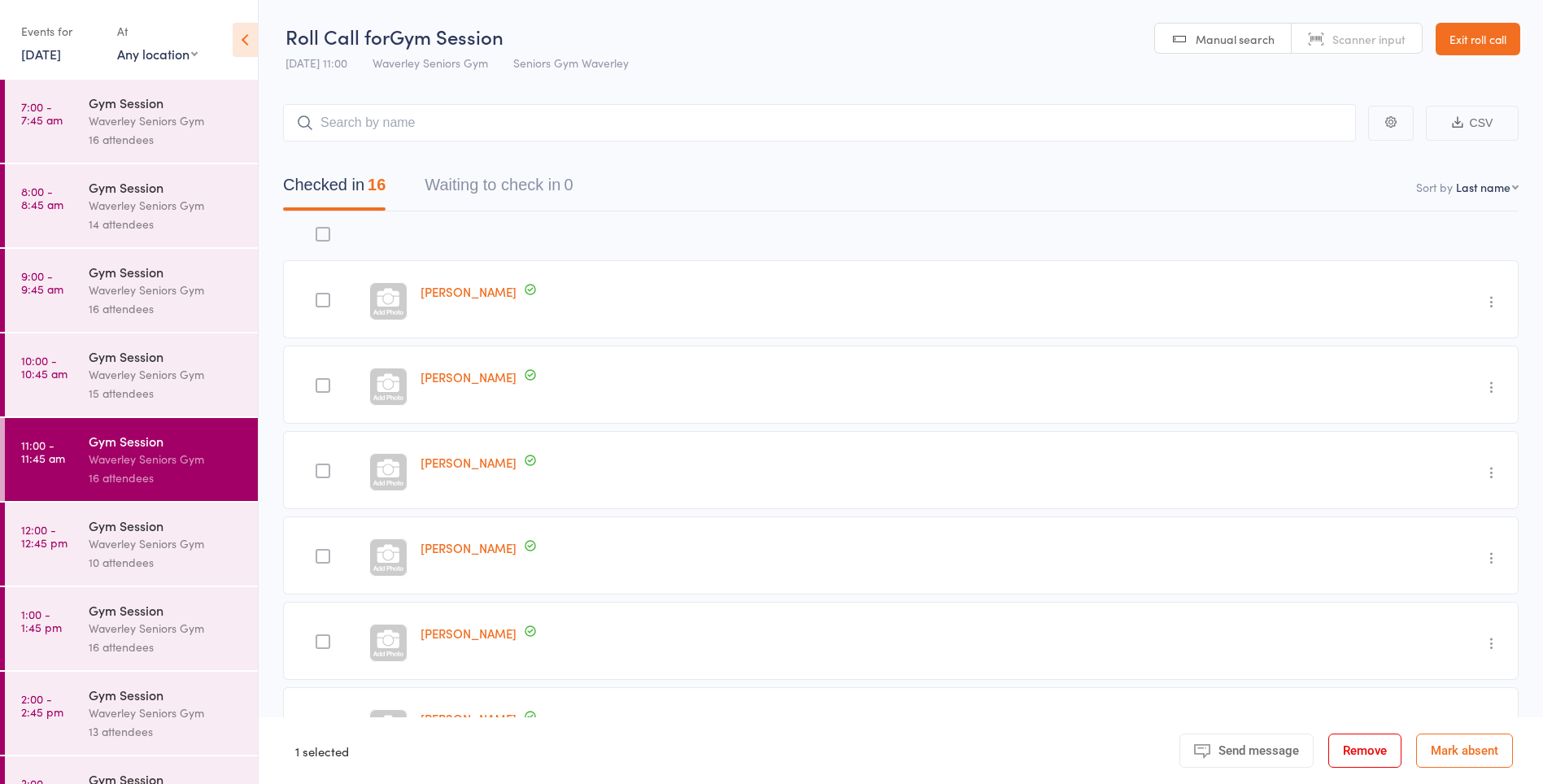
click at [565, 183] on button "Waiting to check in 0" at bounding box center [498, 189] width 148 height 43
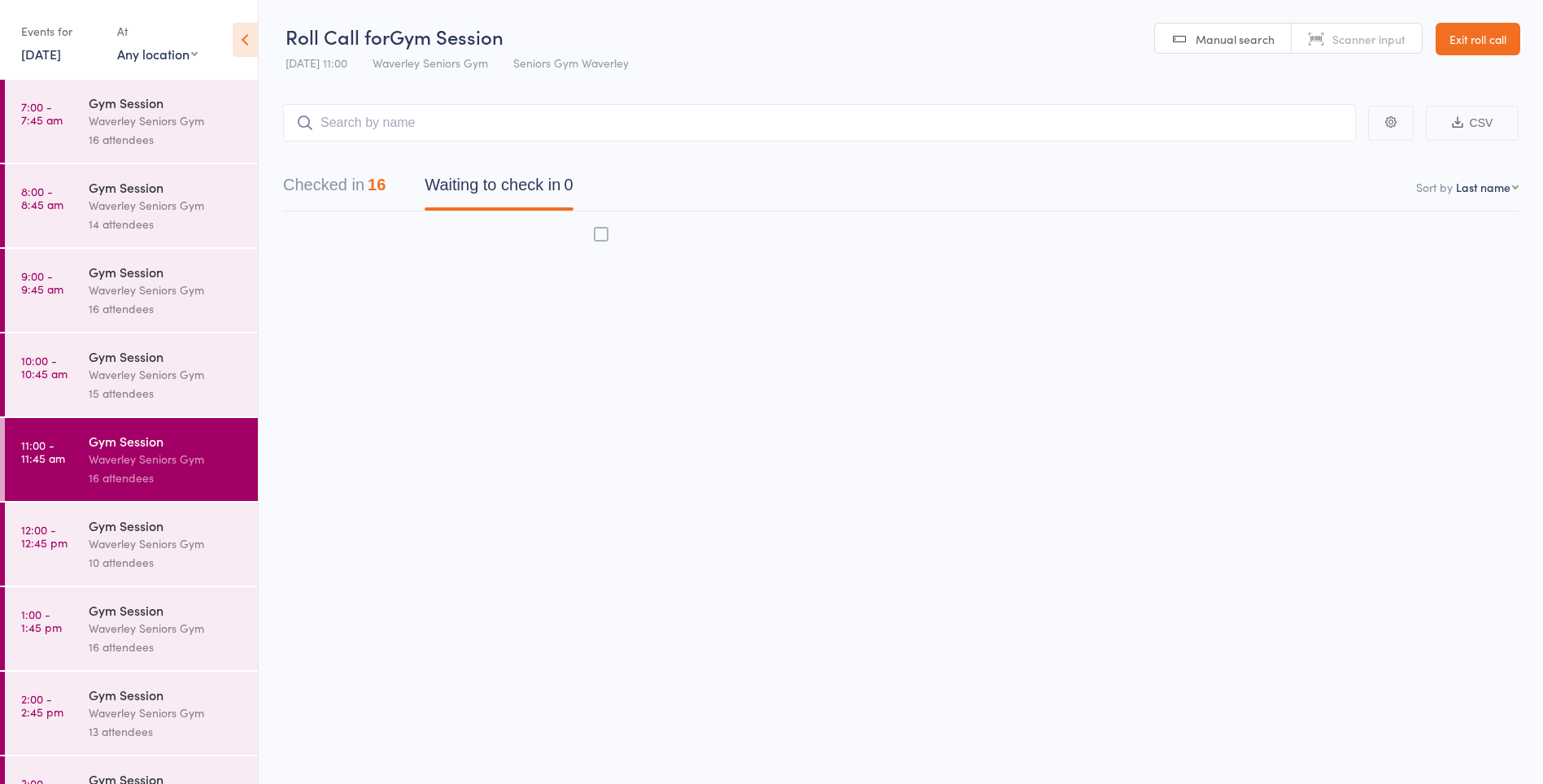
click at [192, 566] on div "10 attendees" at bounding box center [167, 562] width 156 height 19
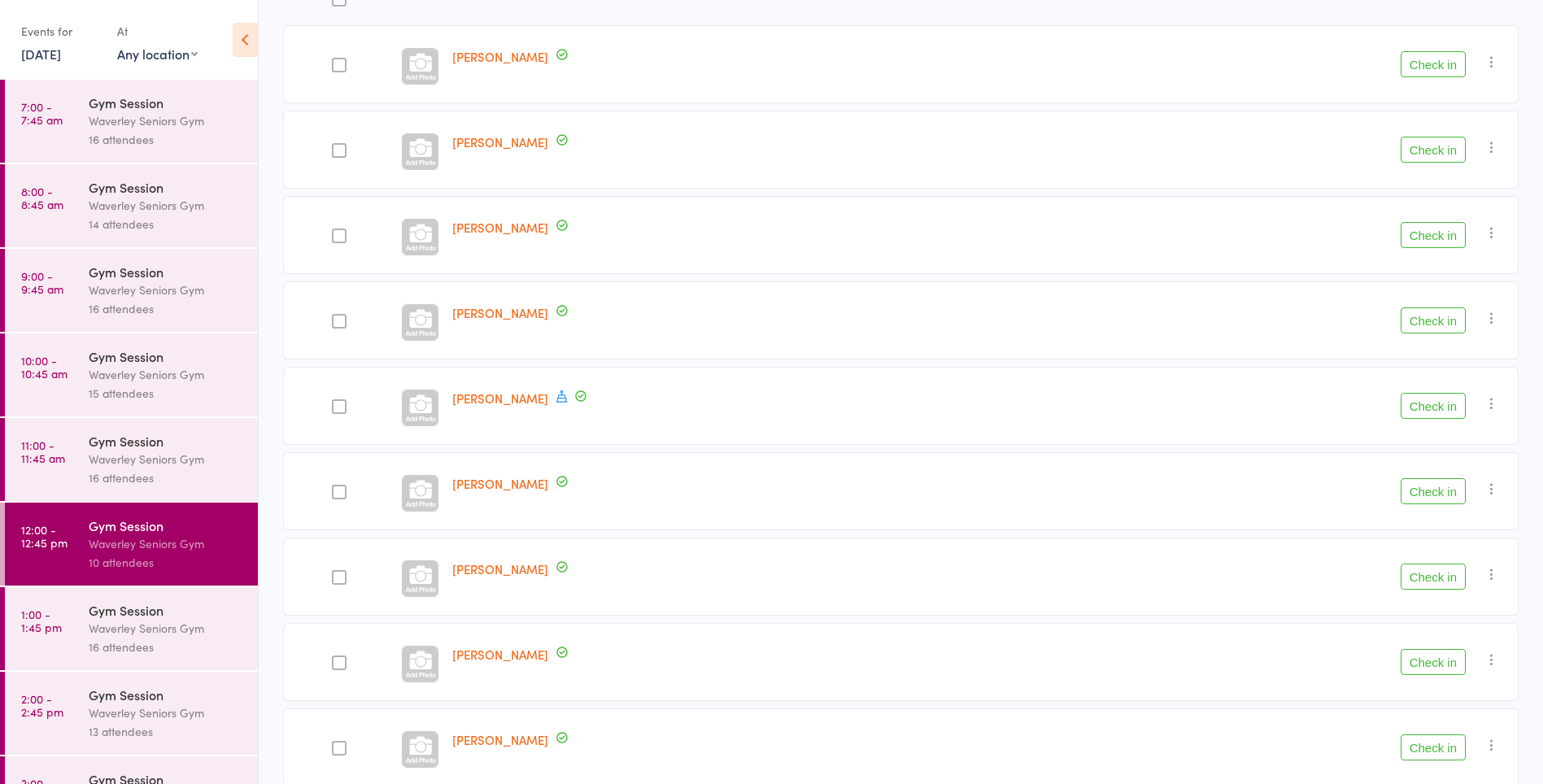
scroll to position [241, 0]
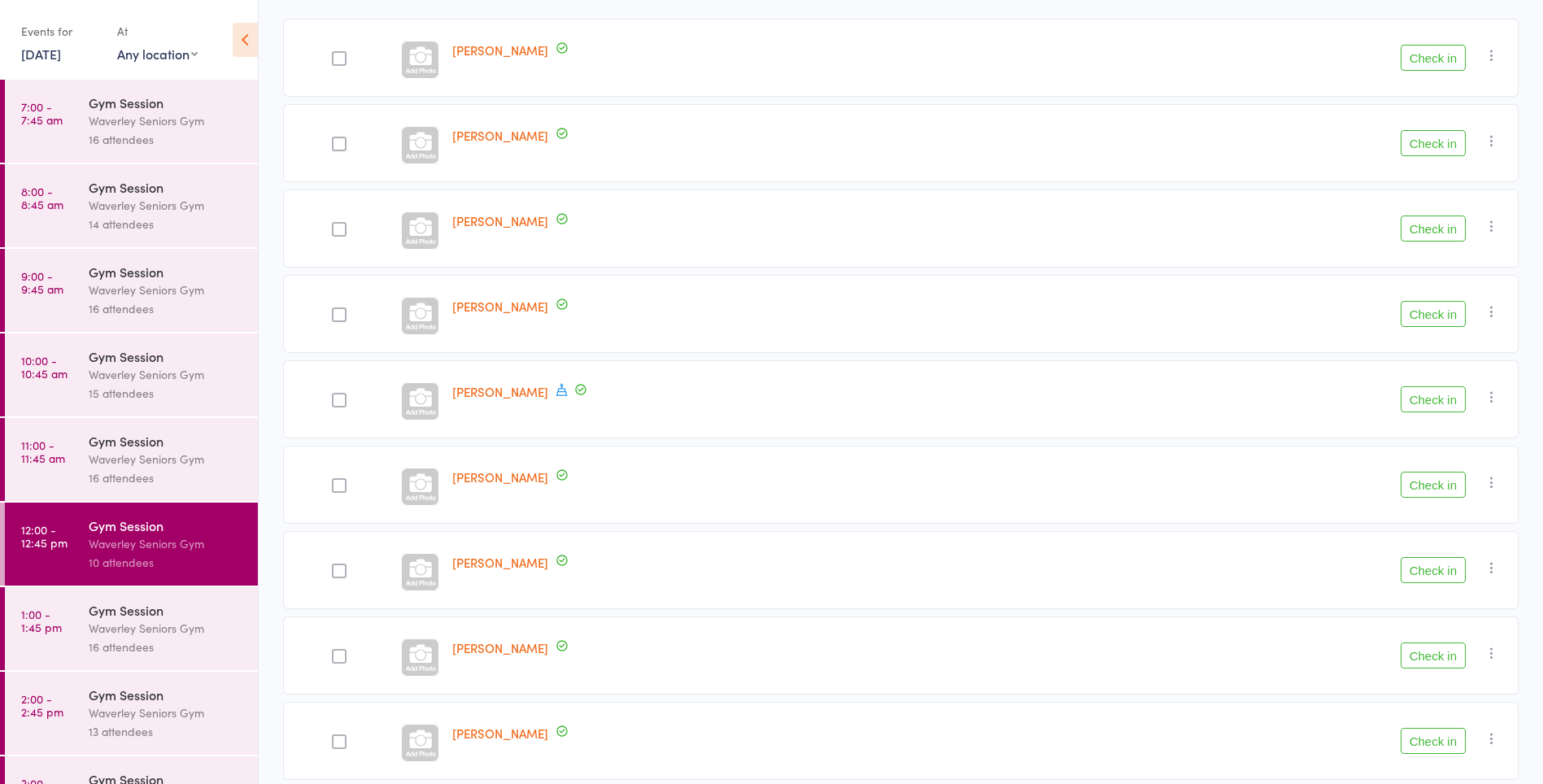
click at [555, 389] on icon at bounding box center [562, 389] width 15 height 15
click at [681, 508] on div "Lois Robinson" at bounding box center [738, 485] width 583 height 78
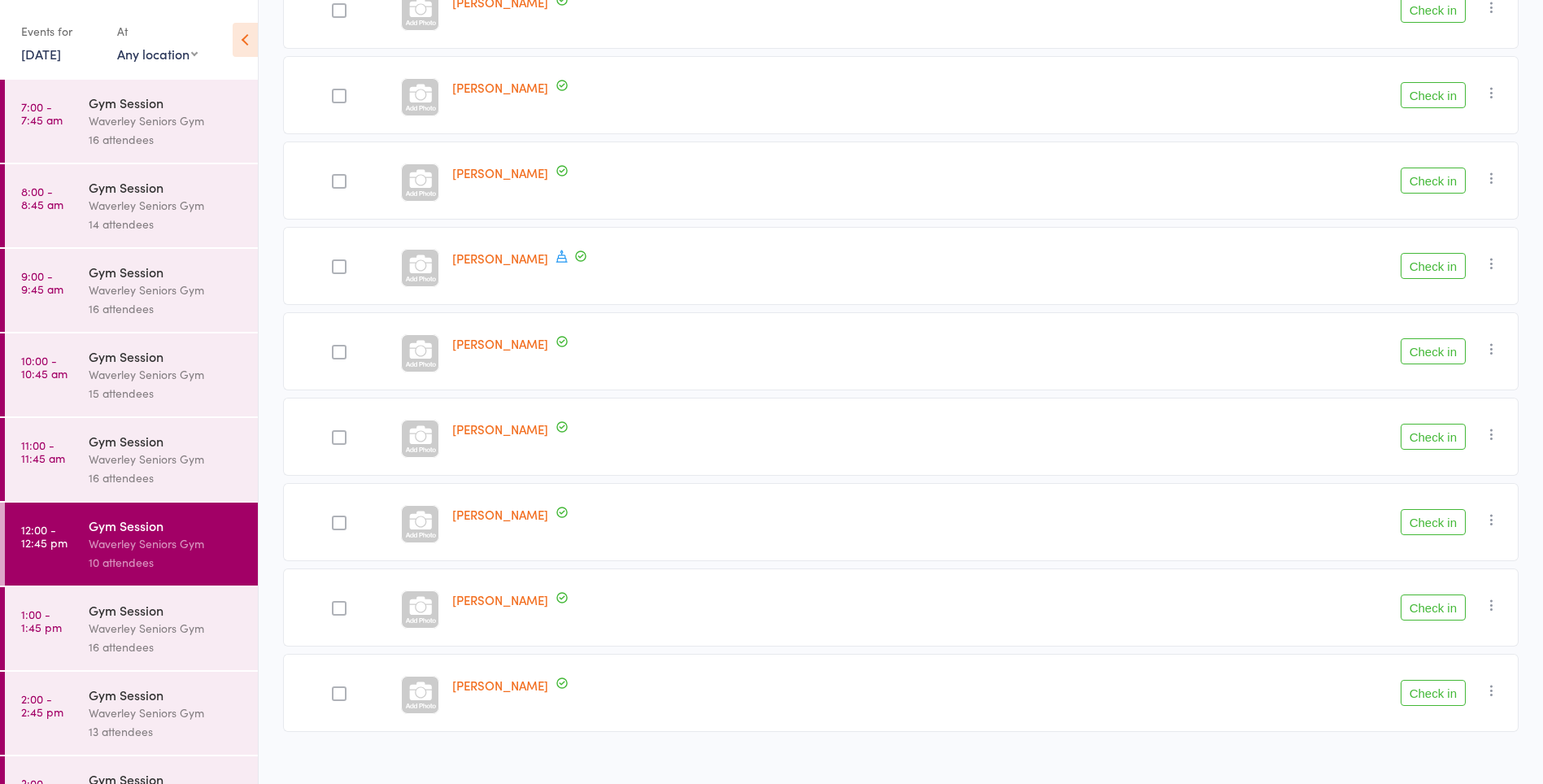
scroll to position [395, 0]
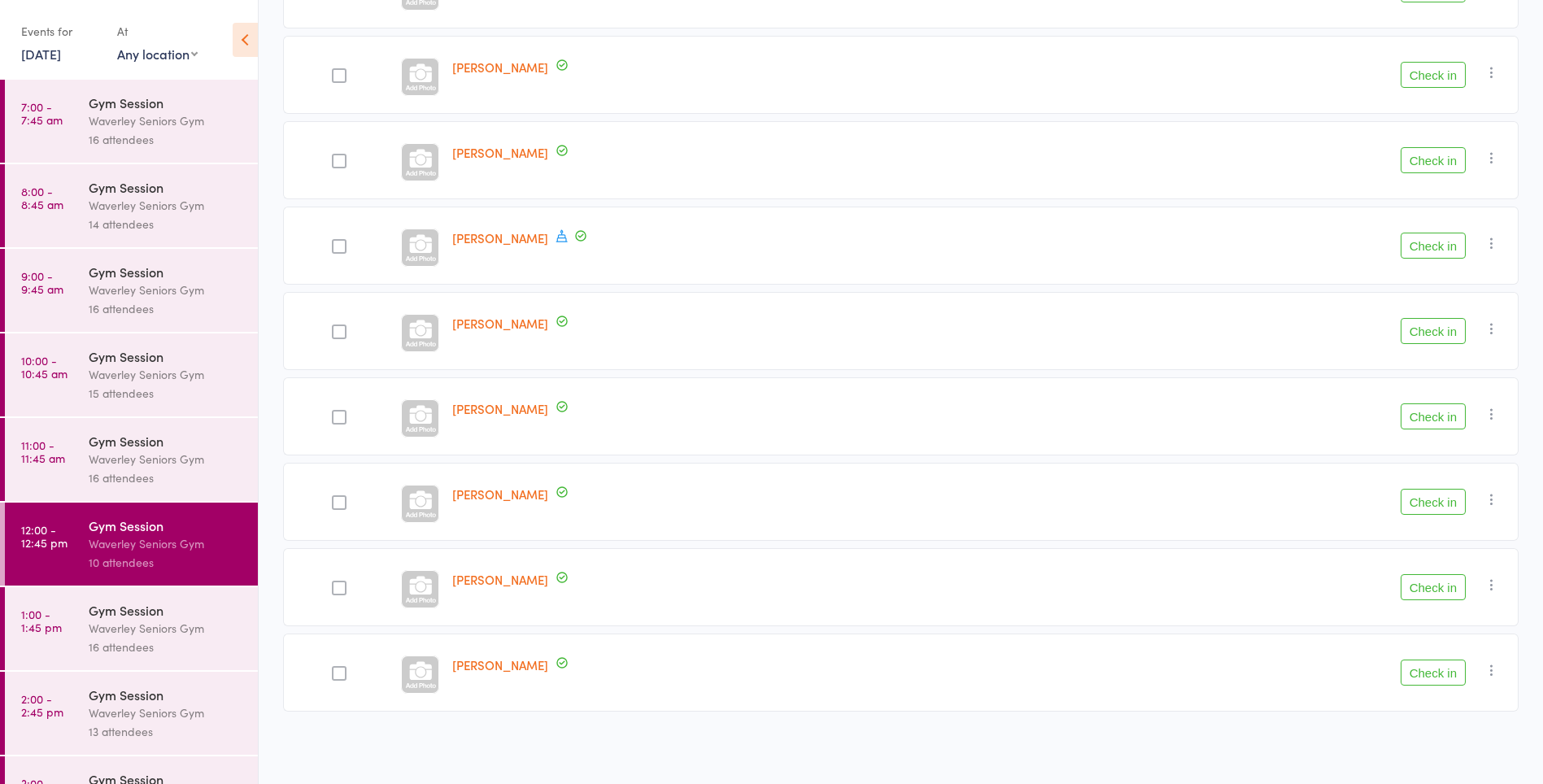
click at [171, 465] on div "Waverley Seniors Gym" at bounding box center [167, 459] width 156 height 19
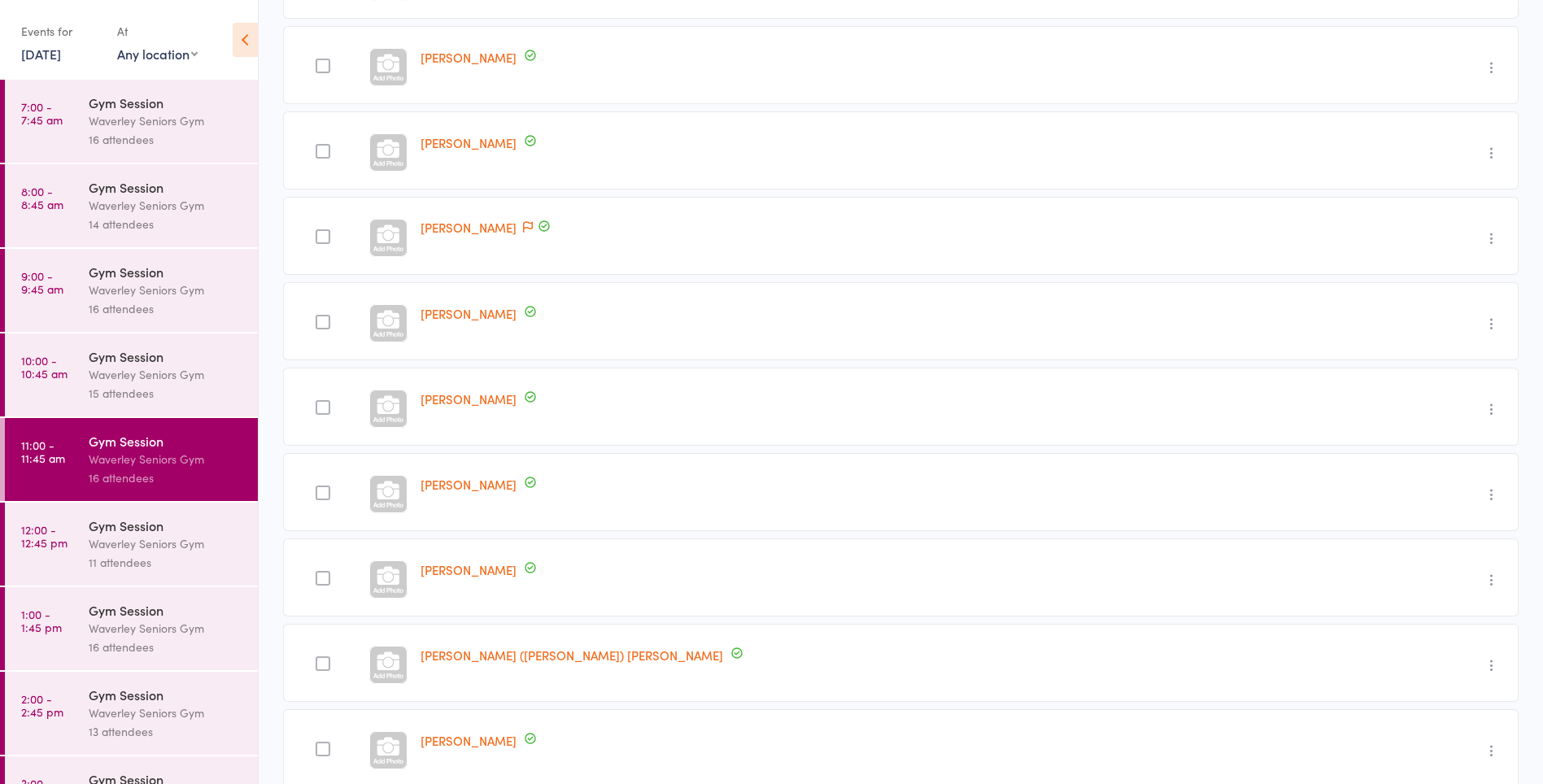
scroll to position [547, 0]
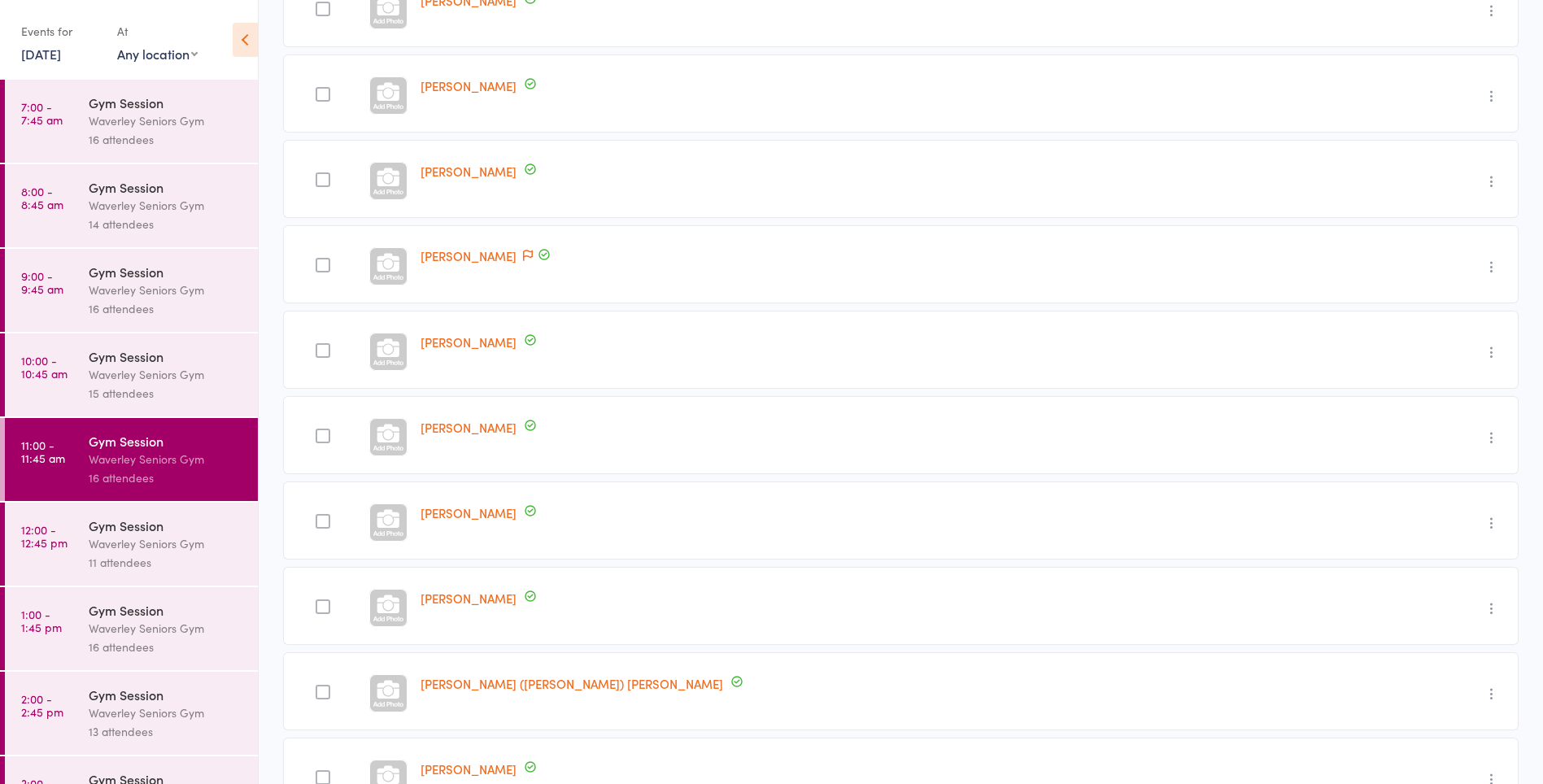
click at [174, 534] on div "Waverley Seniors Gym" at bounding box center [167, 543] width 156 height 19
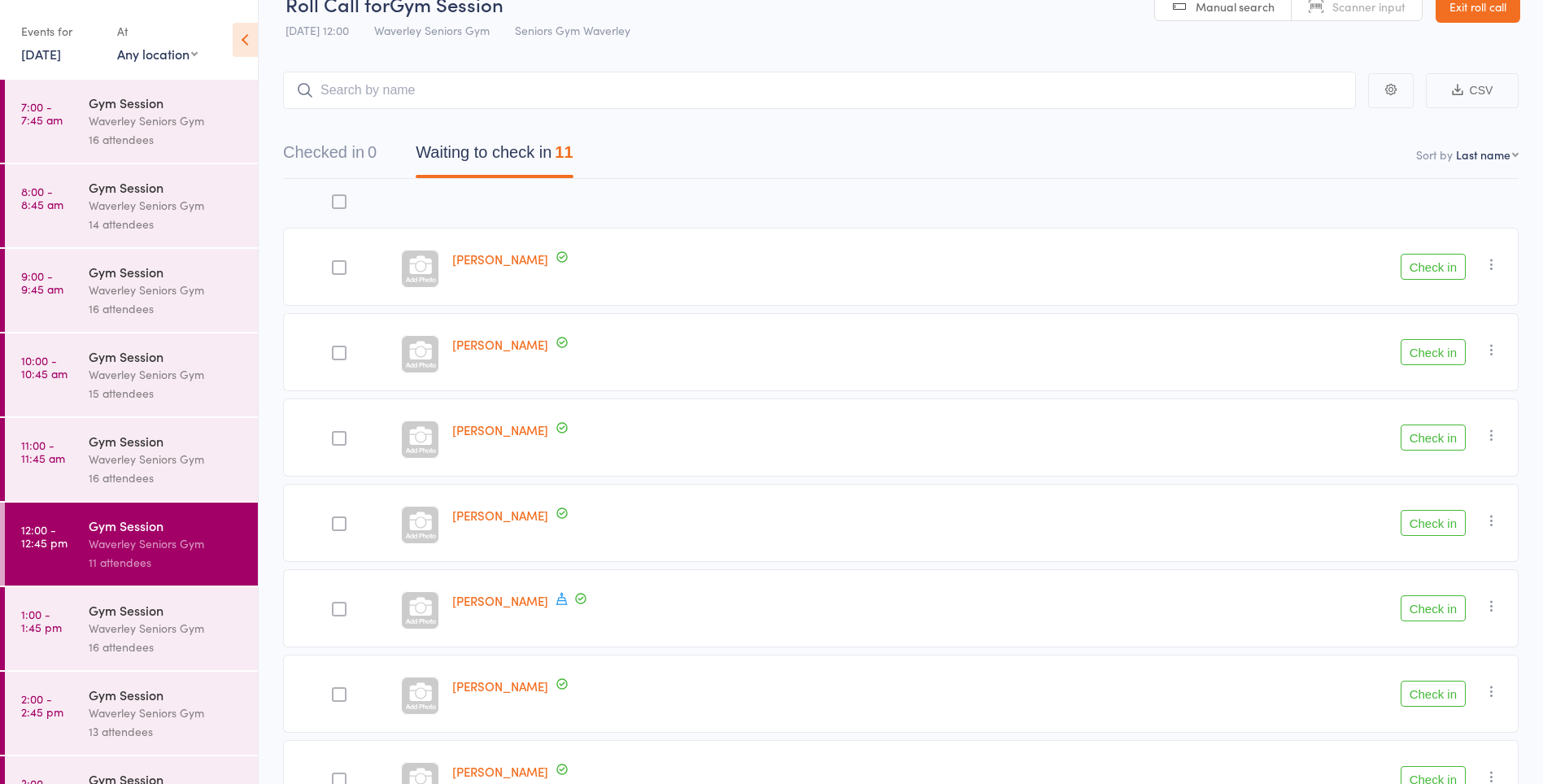
scroll to position [25, 0]
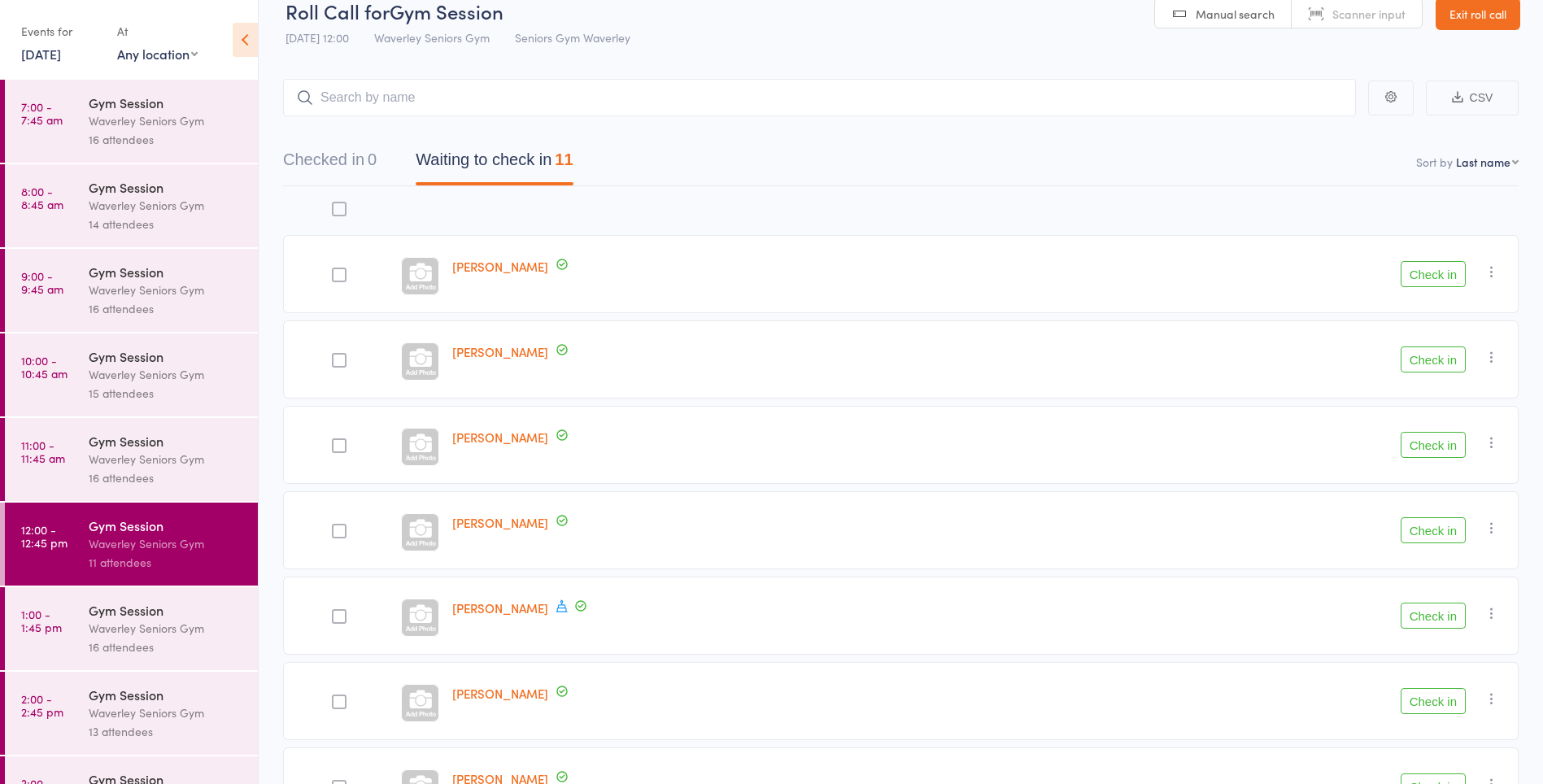
click at [53, 454] on time "11:00 - 11:45 am" at bounding box center [43, 451] width 44 height 26
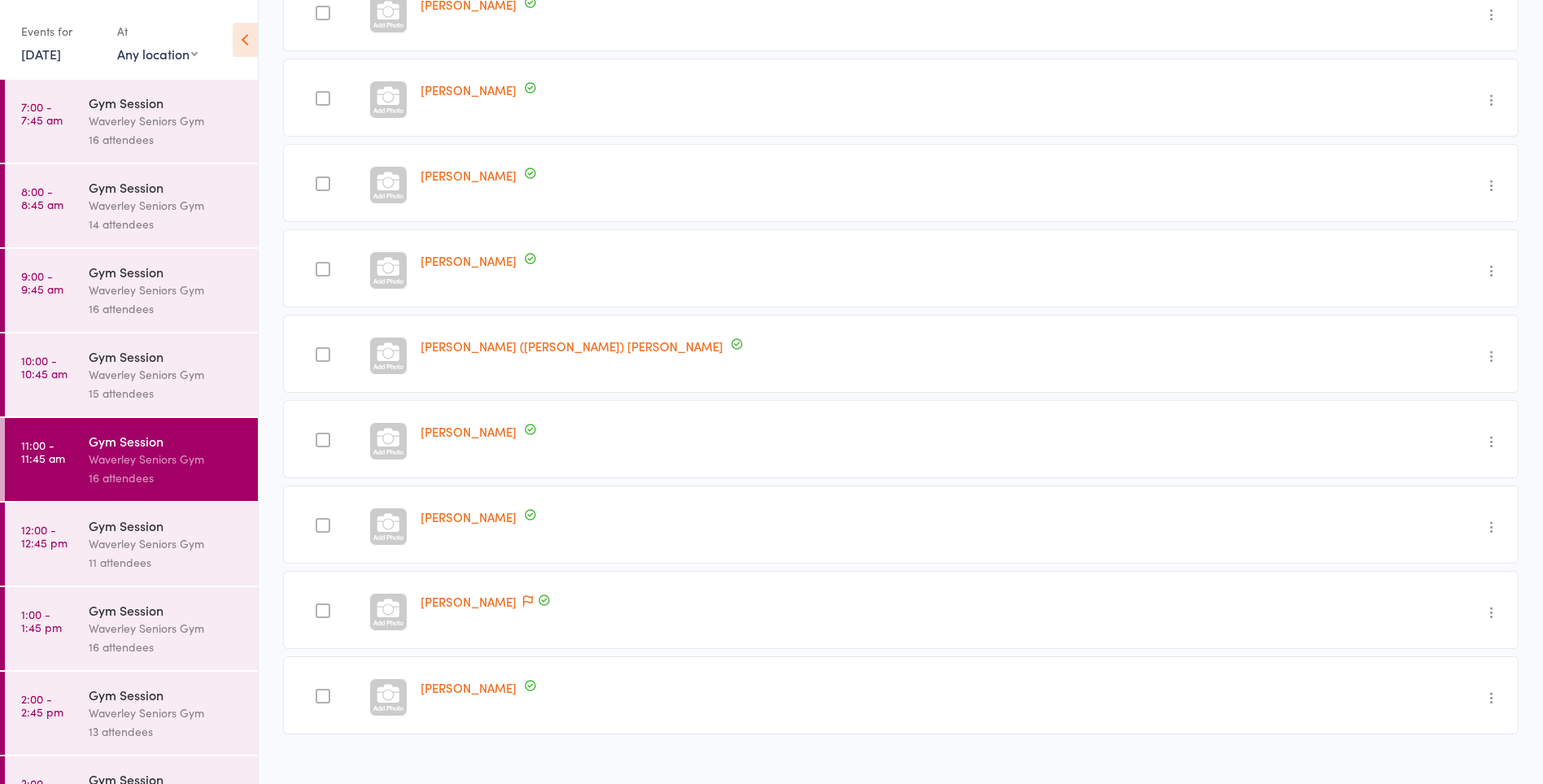
scroll to position [907, 0]
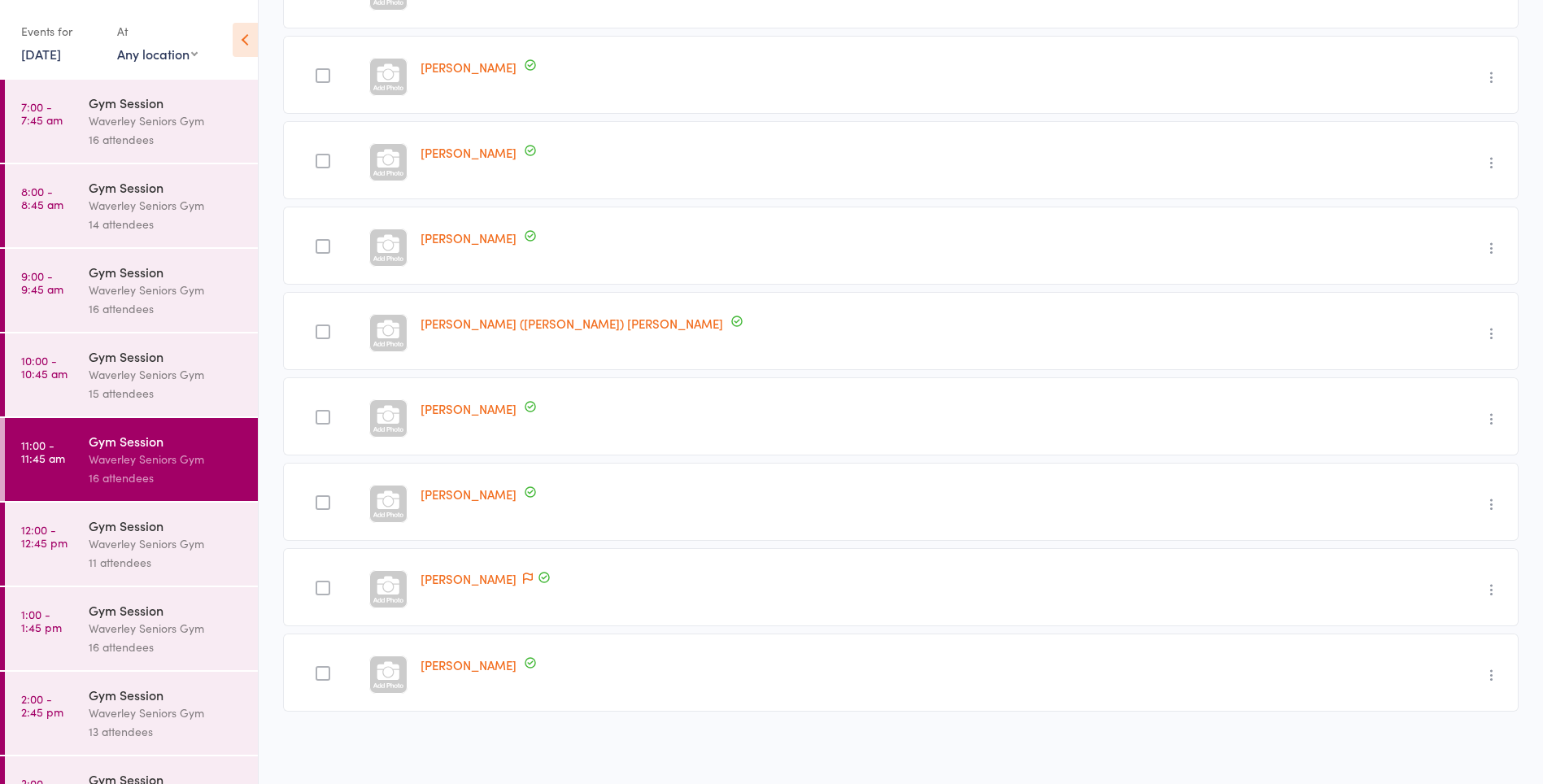
click at [73, 556] on link "12:00 - 12:45 pm Gym Session Waverley Seniors Gym 11 attendees" at bounding box center [131, 544] width 253 height 83
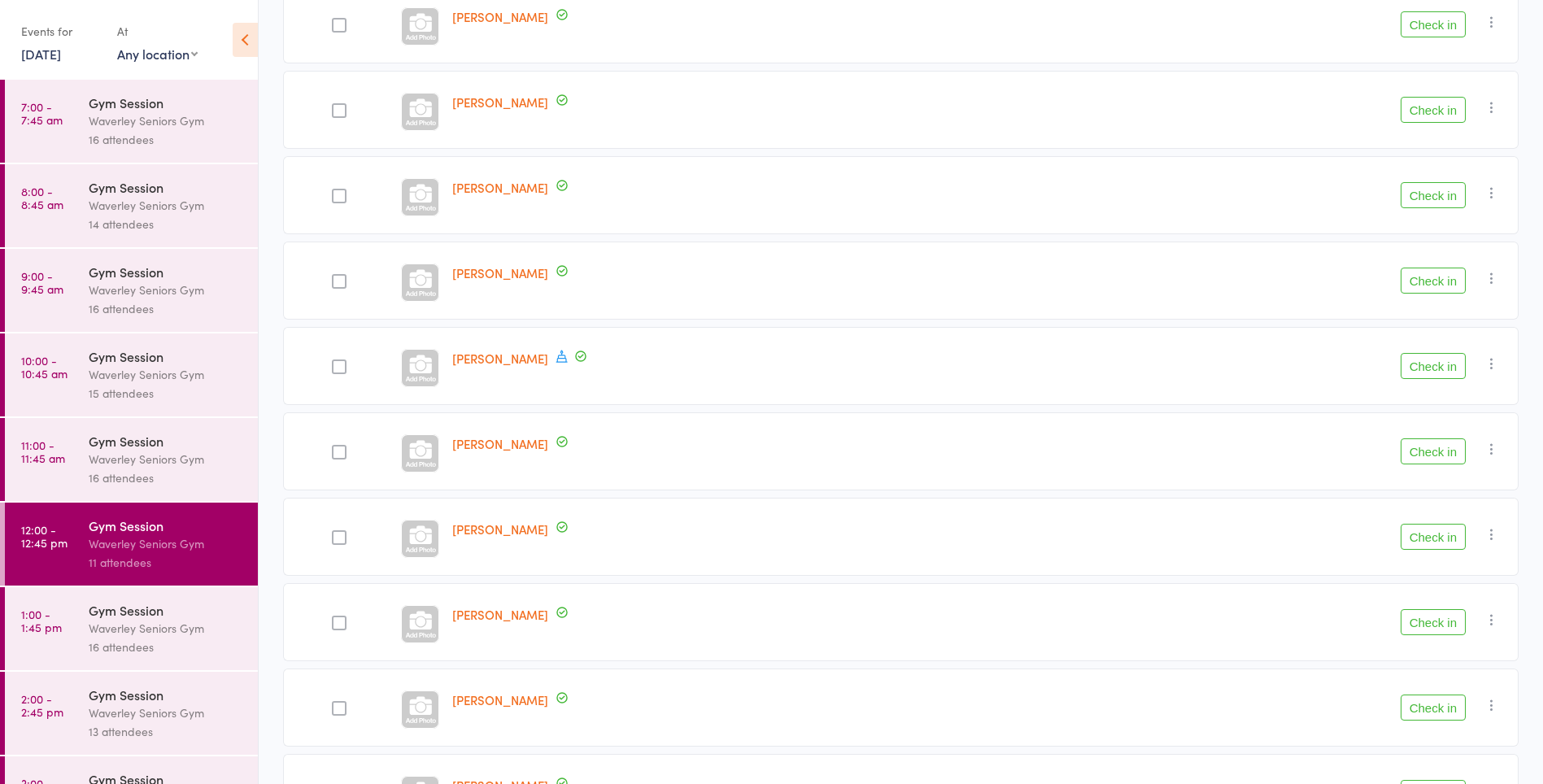
scroll to position [279, 0]
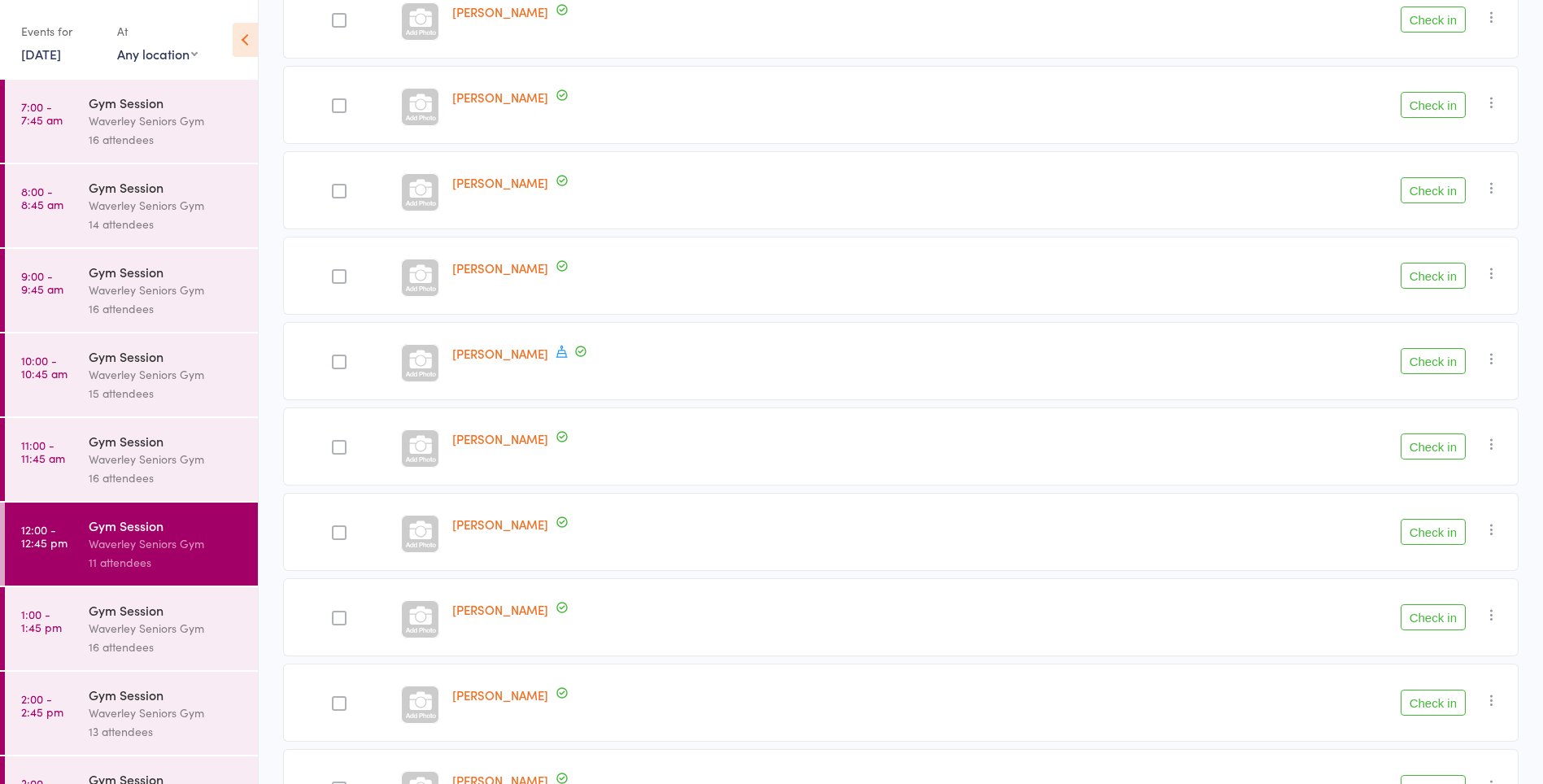
click at [121, 469] on div "16 attendees" at bounding box center [167, 477] width 156 height 19
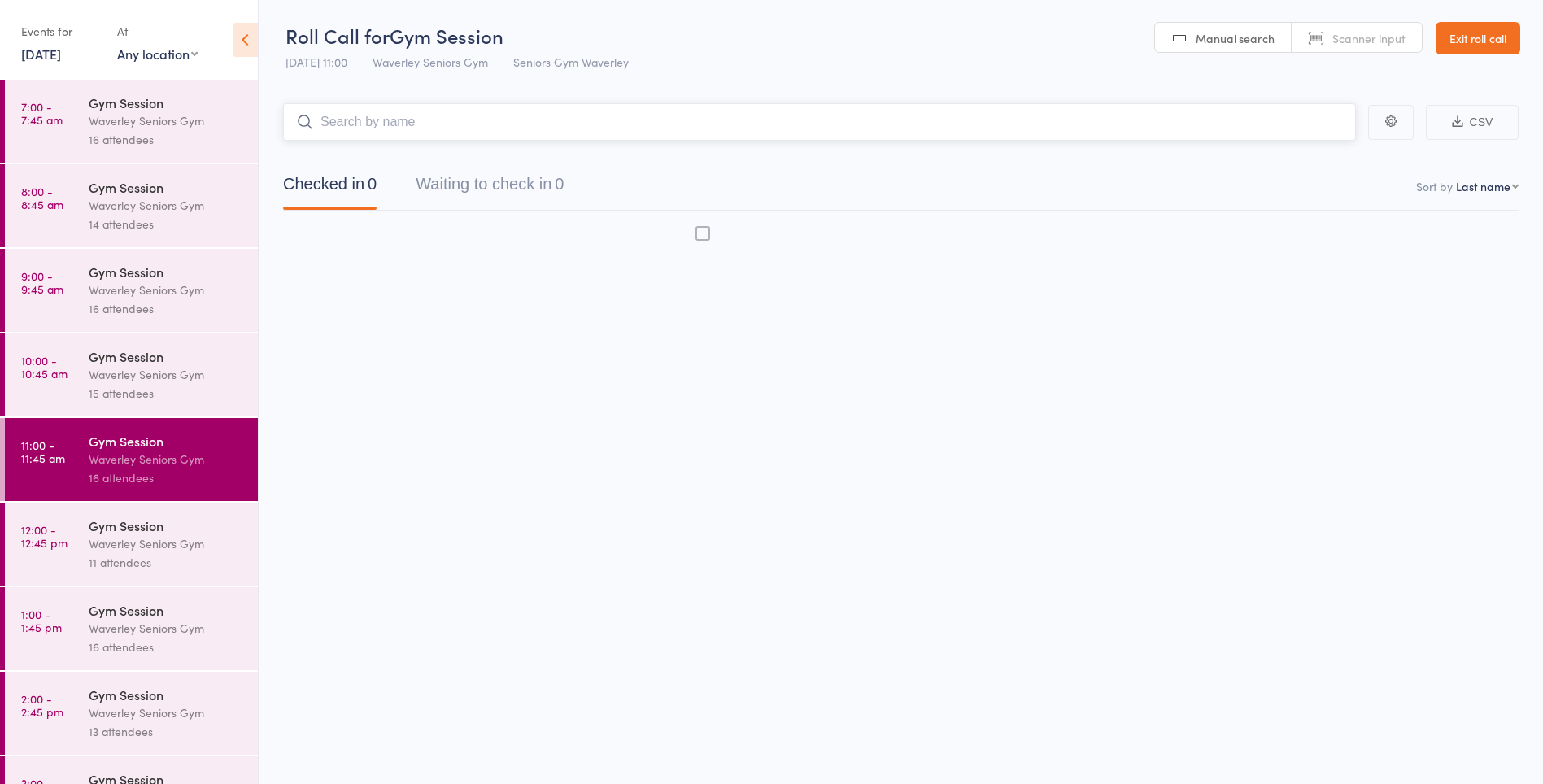
scroll to position [1, 0]
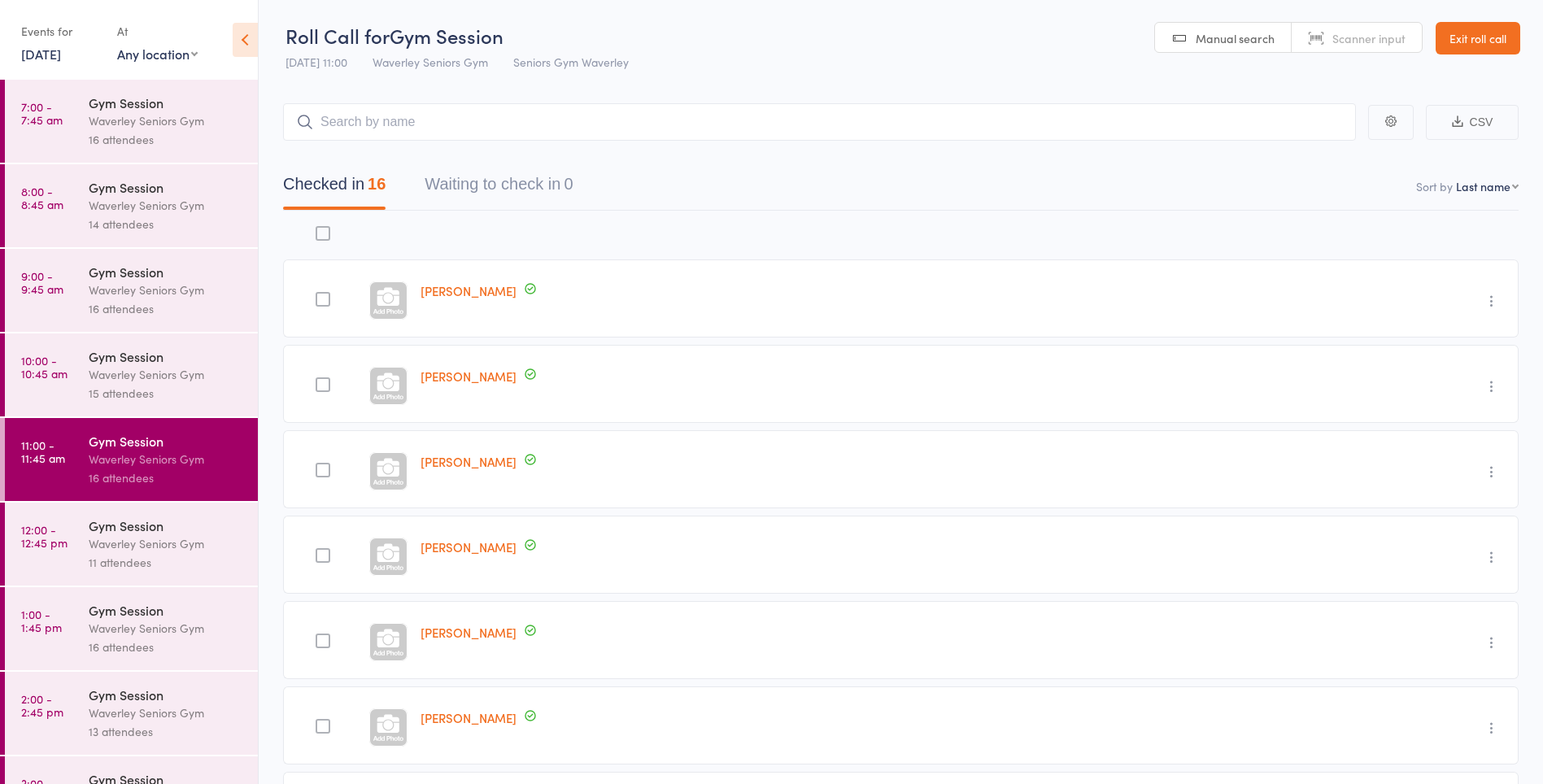
click at [96, 552] on div "Waverley Seniors Gym" at bounding box center [167, 543] width 156 height 19
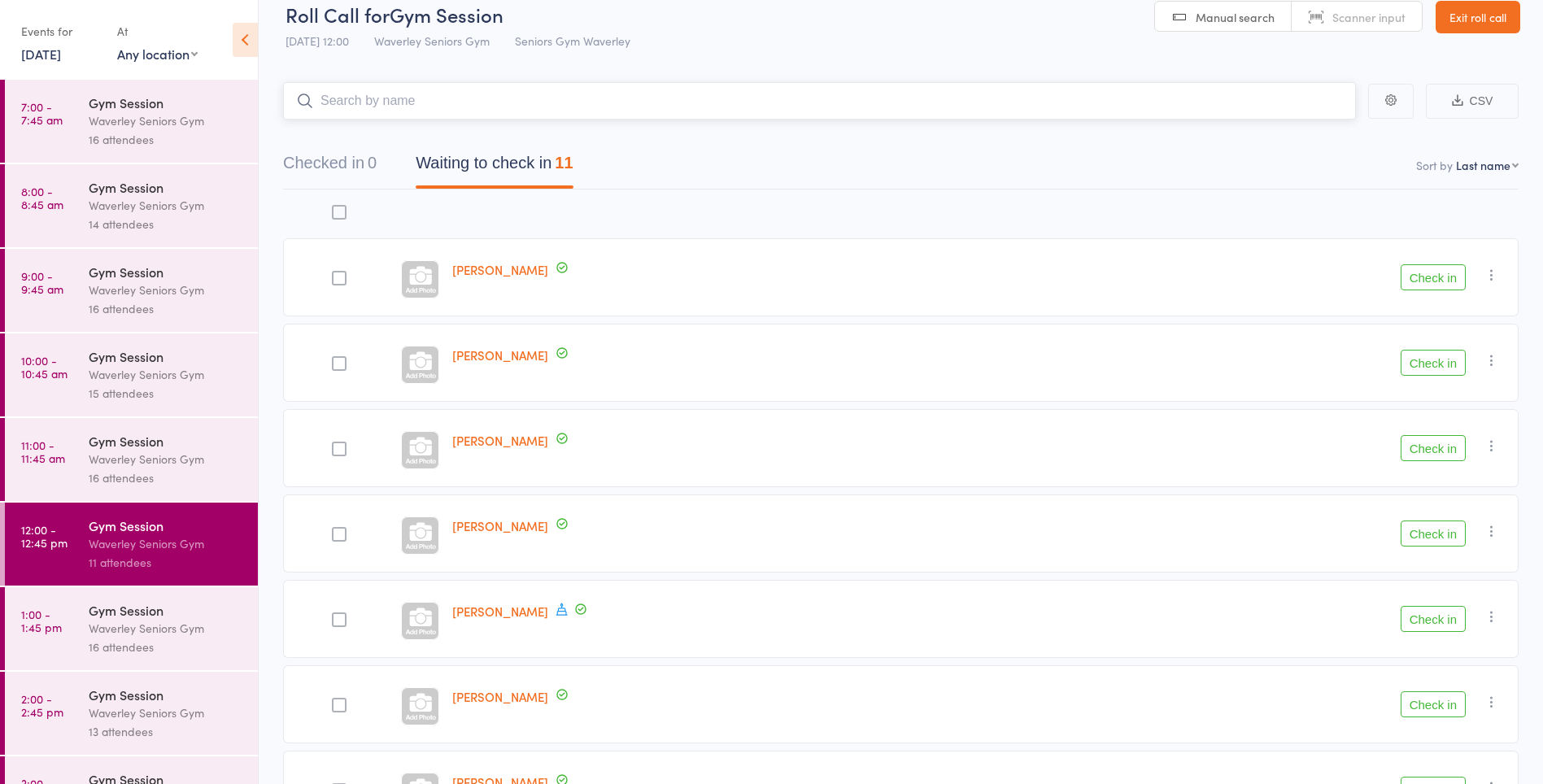
scroll to position [154, 0]
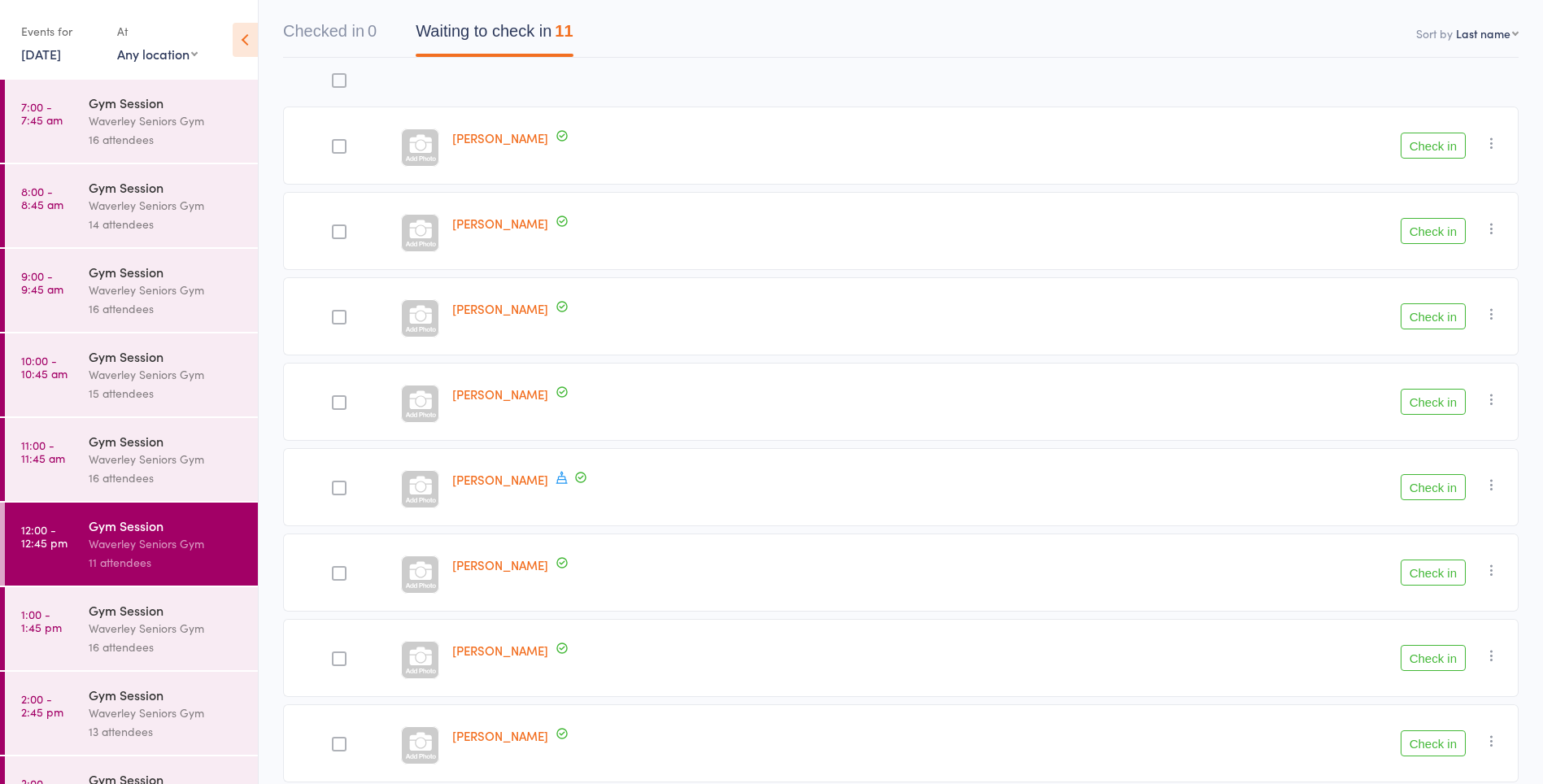
click at [336, 401] on div at bounding box center [338, 402] width 15 height 15
click at [335, 398] on input "checkbox" at bounding box center [335, 398] width 0 height 0
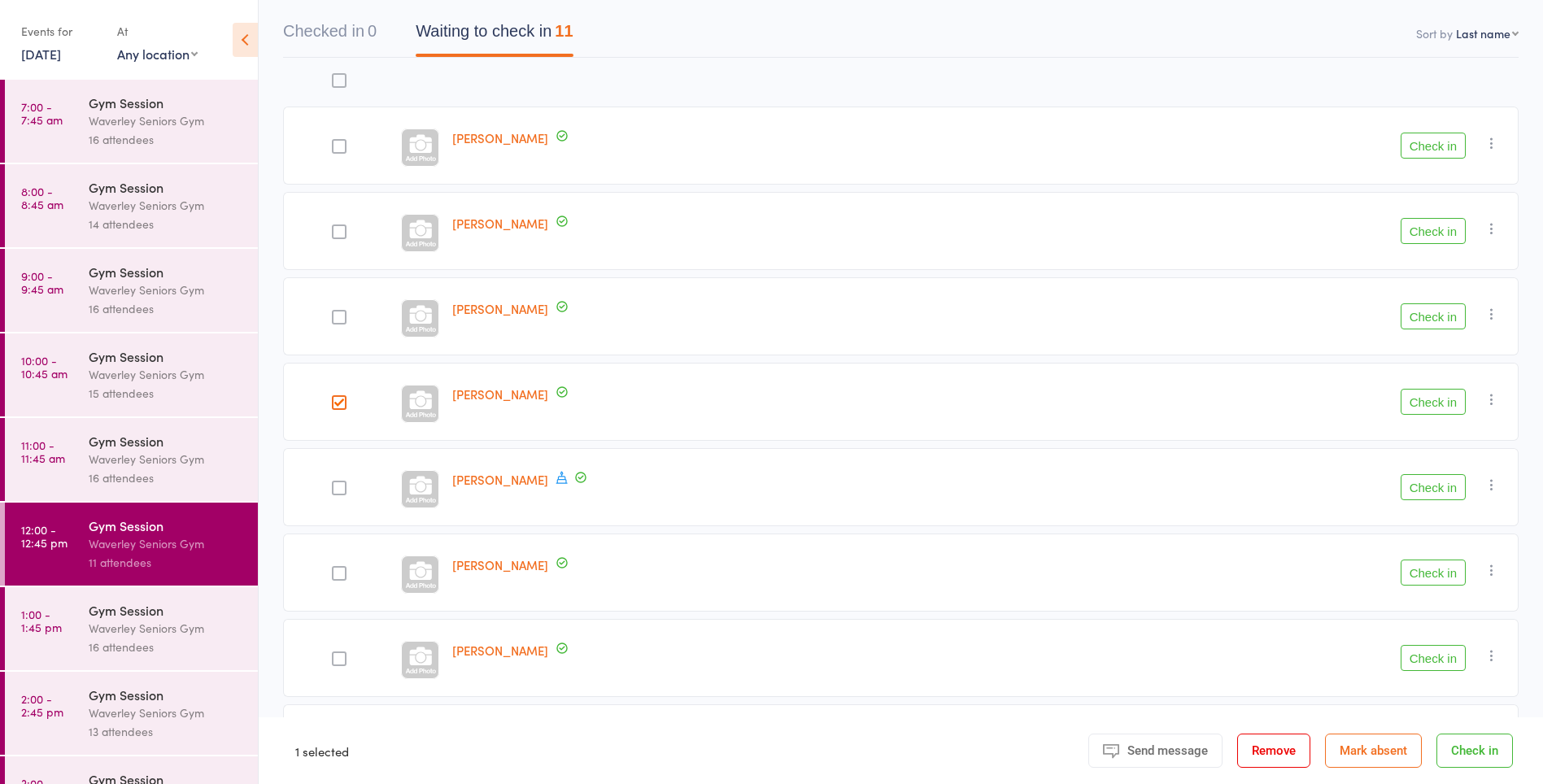
click at [1431, 398] on button "Check in" at bounding box center [1432, 402] width 65 height 26
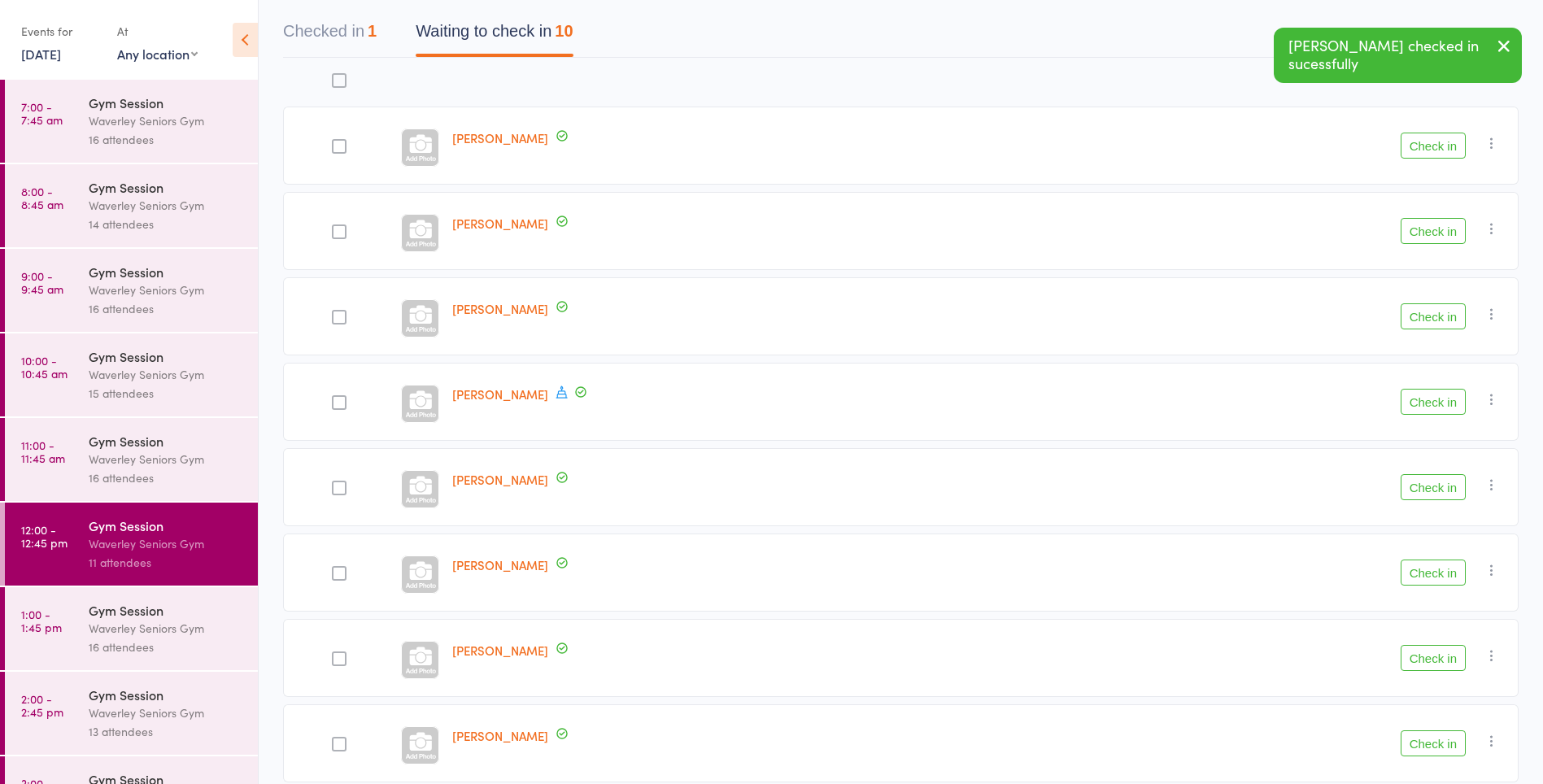
click at [1441, 152] on button "Check in" at bounding box center [1432, 146] width 65 height 26
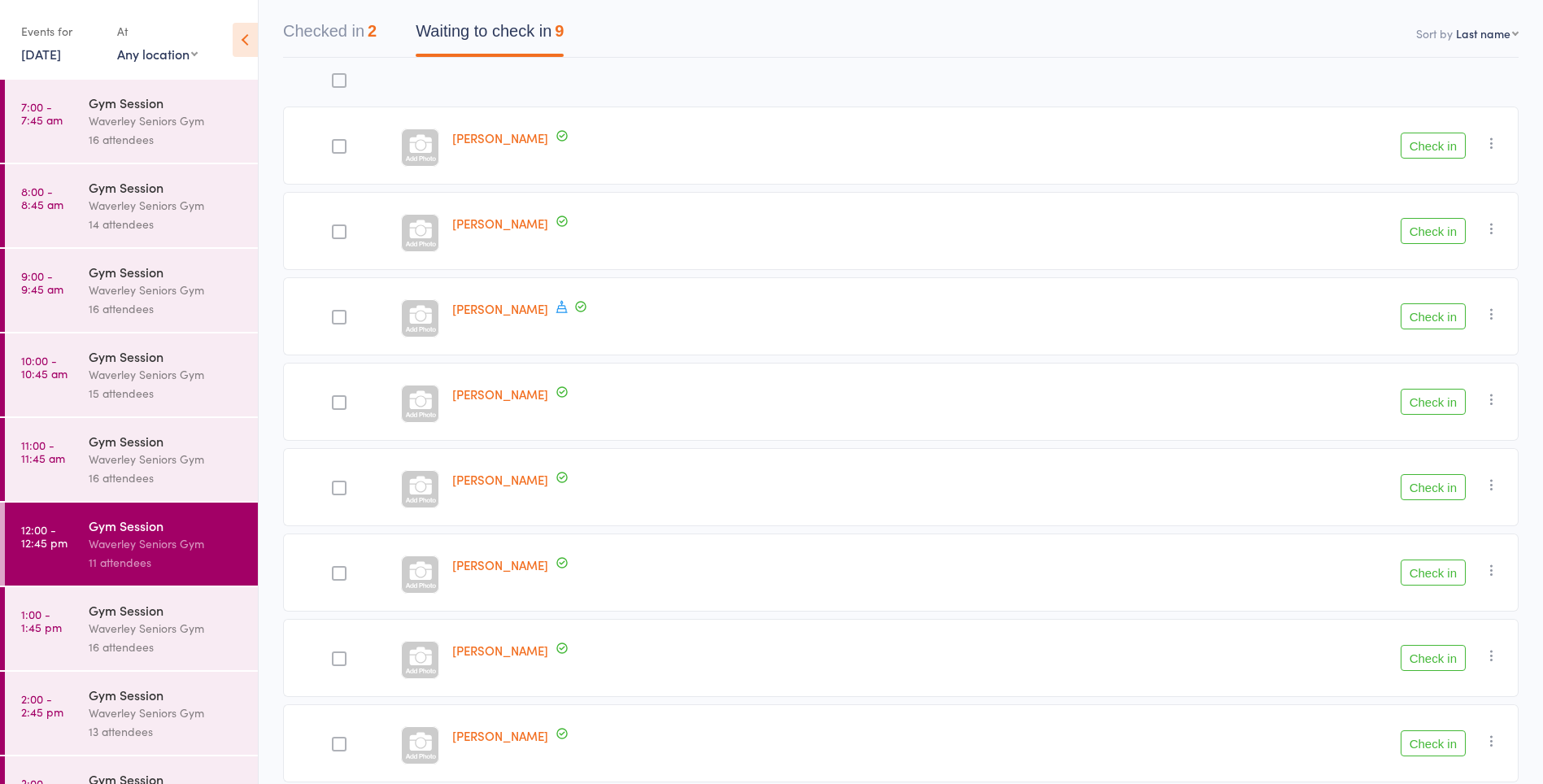
click at [1429, 658] on button "Check in" at bounding box center [1432, 657] width 65 height 26
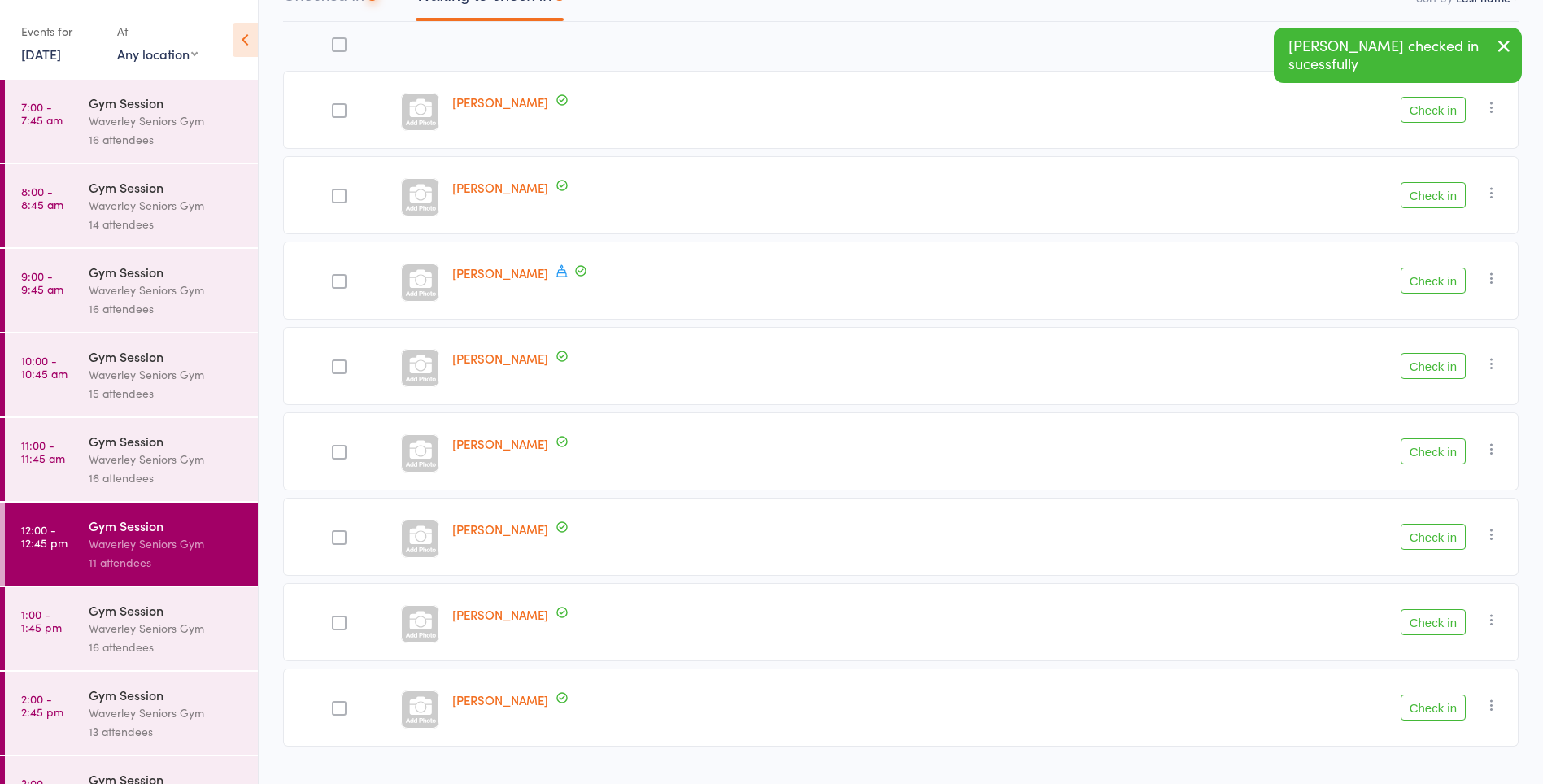
scroll to position [224, 0]
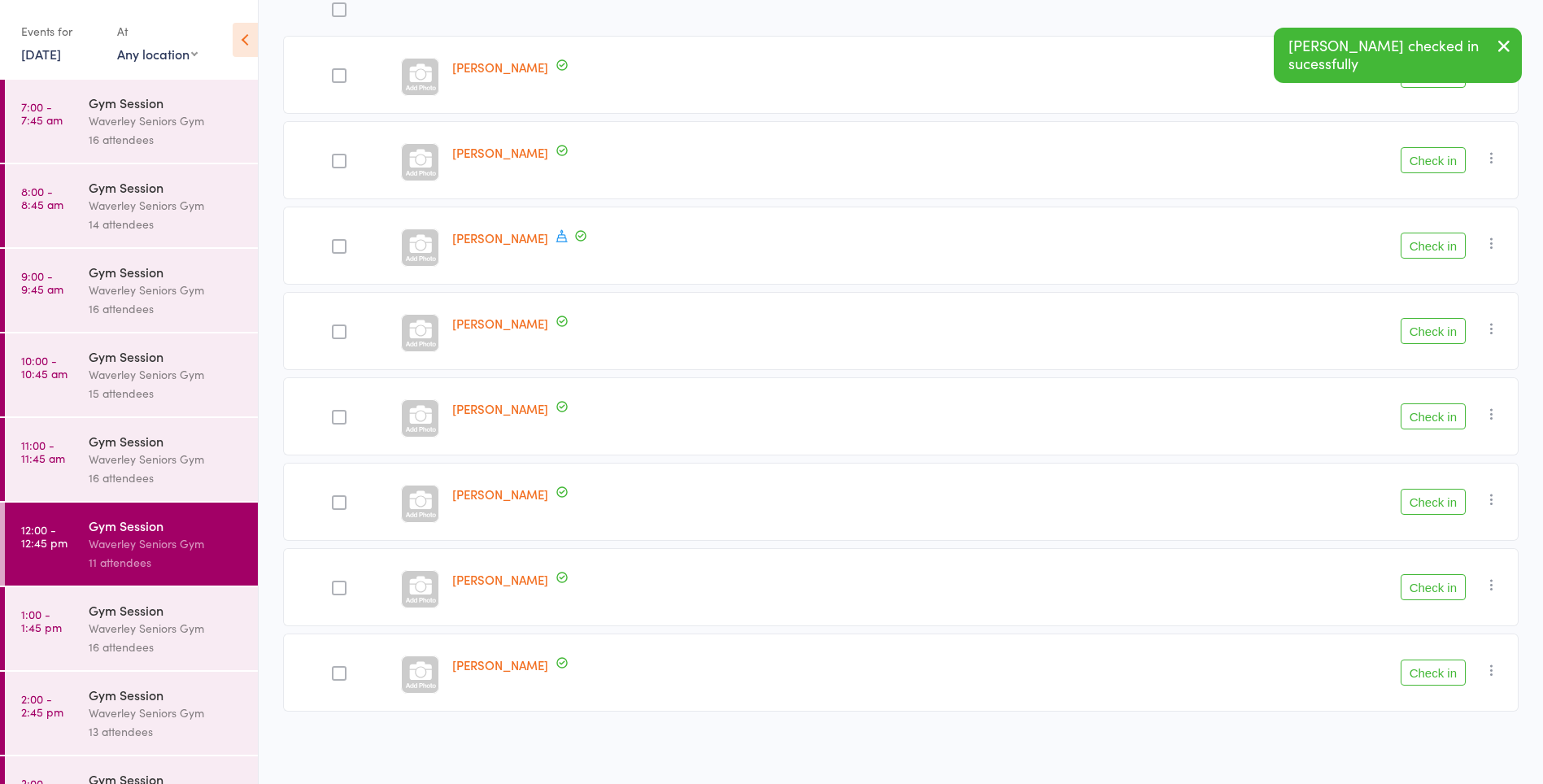
click at [1439, 673] on button "Check in" at bounding box center [1432, 672] width 65 height 26
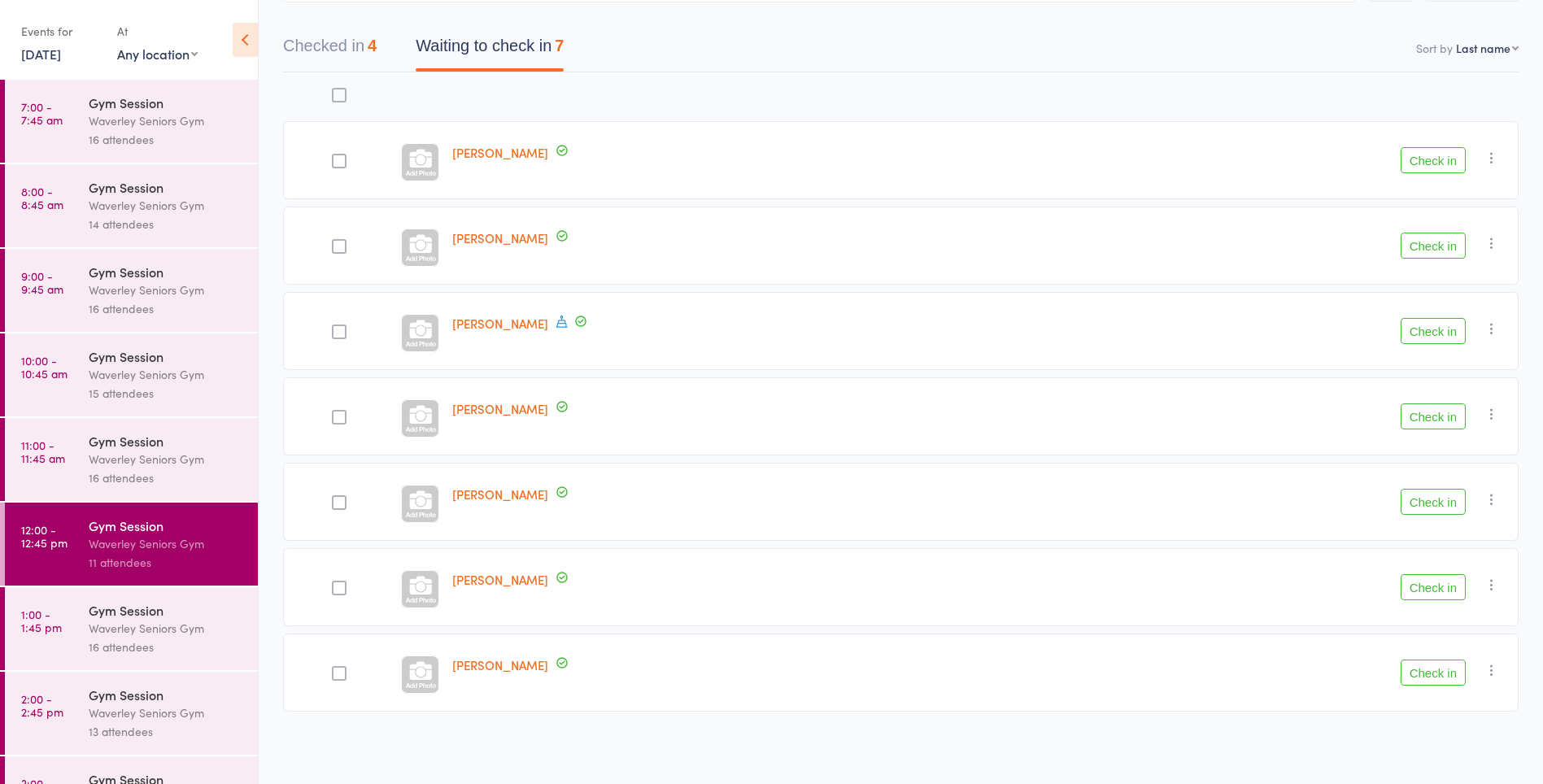
click at [1439, 337] on button "Check in" at bounding box center [1432, 331] width 65 height 26
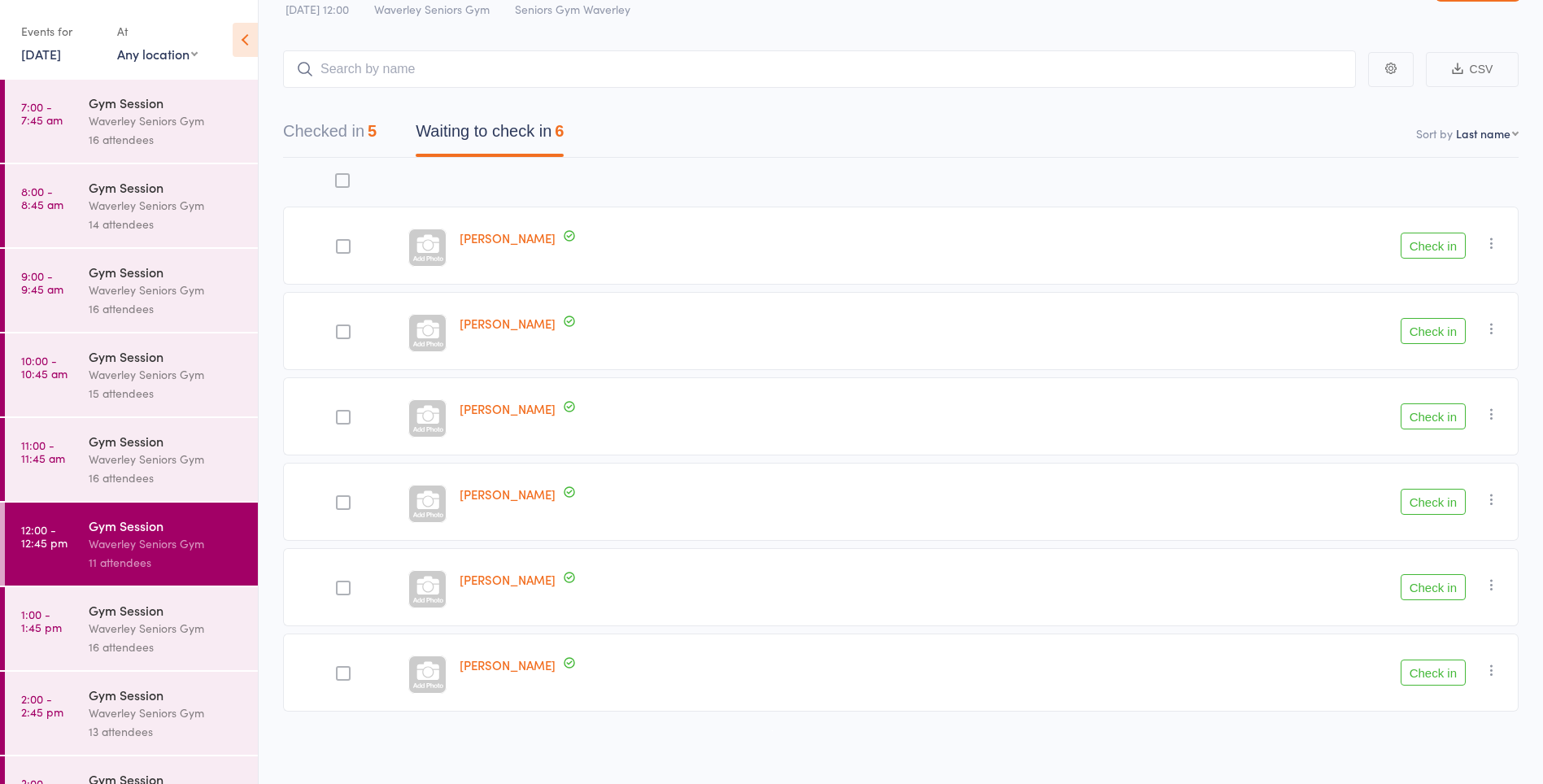
click at [1433, 336] on button "Check in" at bounding box center [1432, 331] width 65 height 26
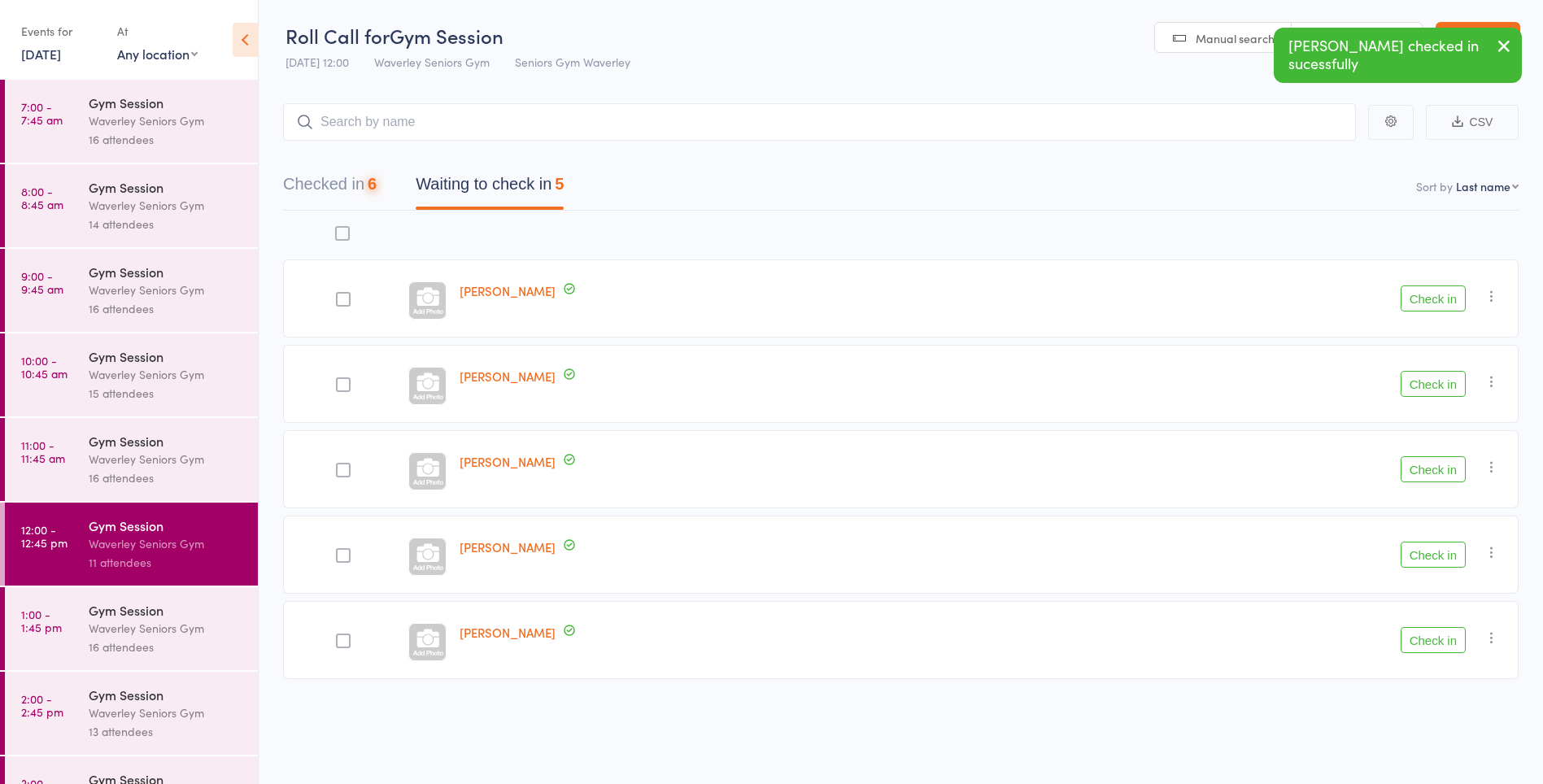
scroll to position [1, 0]
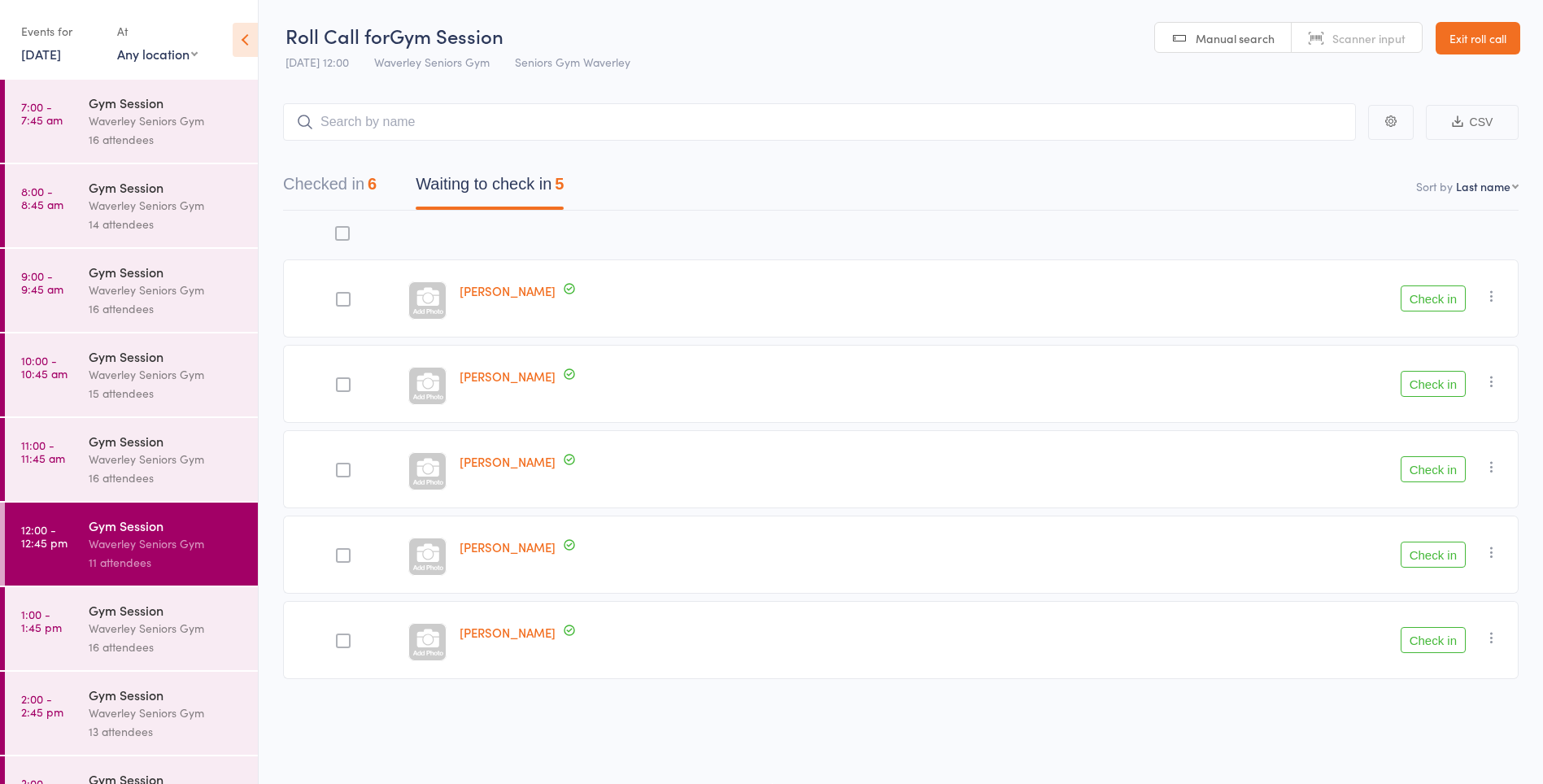
click at [1442, 638] on button "Check in" at bounding box center [1432, 639] width 65 height 26
click at [466, 466] on link "Lois Robinson" at bounding box center [507, 461] width 96 height 17
click at [336, 384] on div at bounding box center [343, 384] width 15 height 15
click at [339, 380] on input "checkbox" at bounding box center [339, 380] width 0 height 0
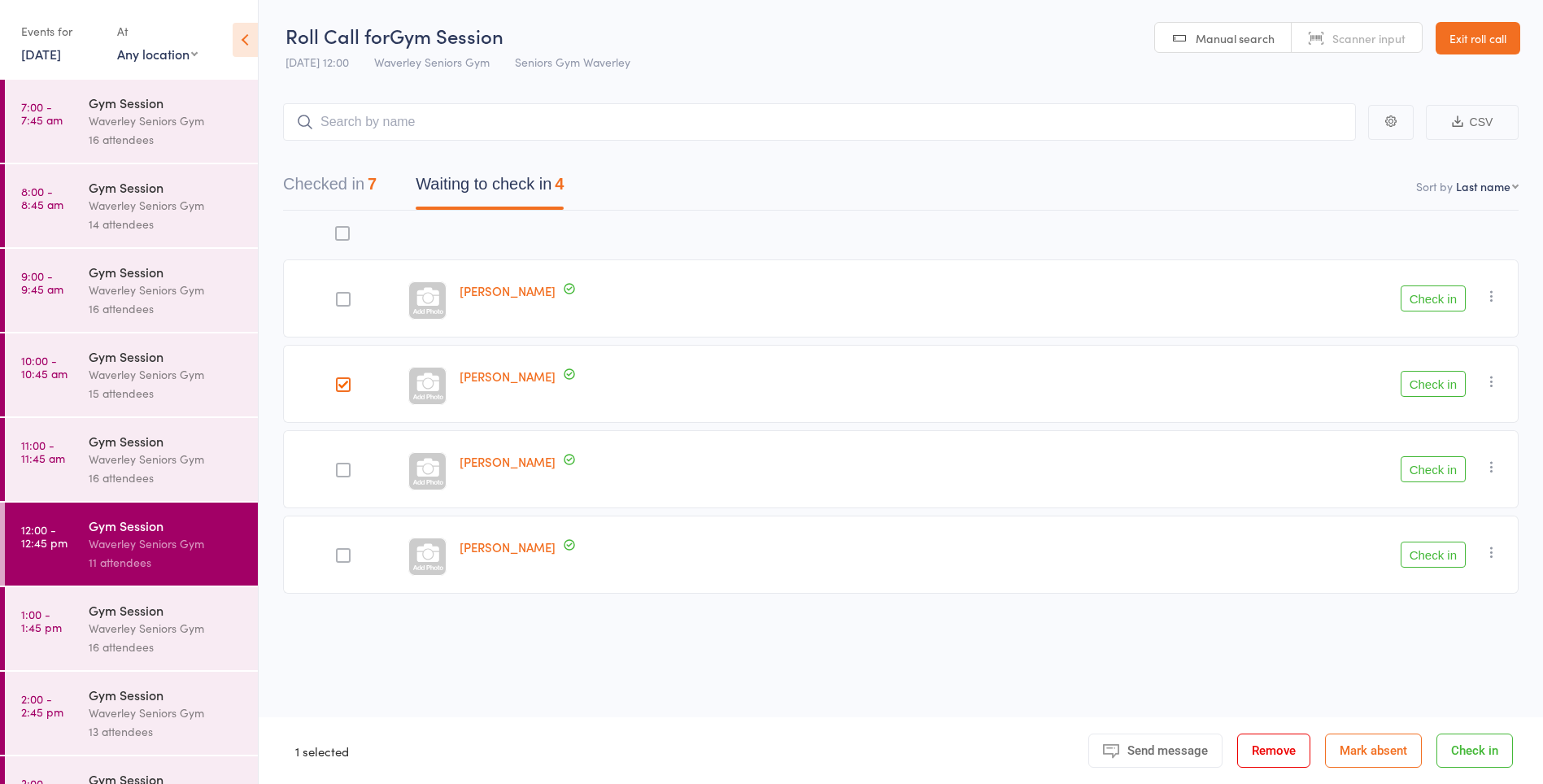
scroll to position [0, 0]
